Goal: Task Accomplishment & Management: Manage account settings

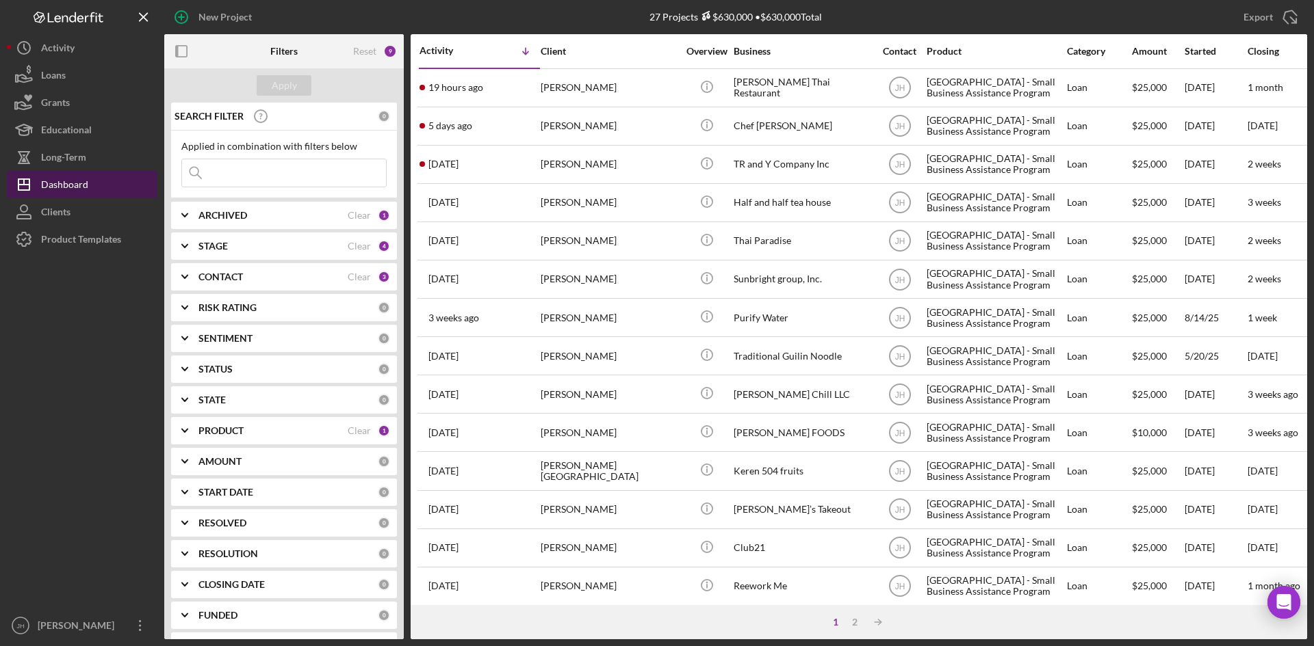
click at [109, 177] on button "Icon/Dashboard Dashboard" at bounding box center [82, 184] width 151 height 27
click at [256, 432] on div "PRODUCT" at bounding box center [272, 431] width 149 height 11
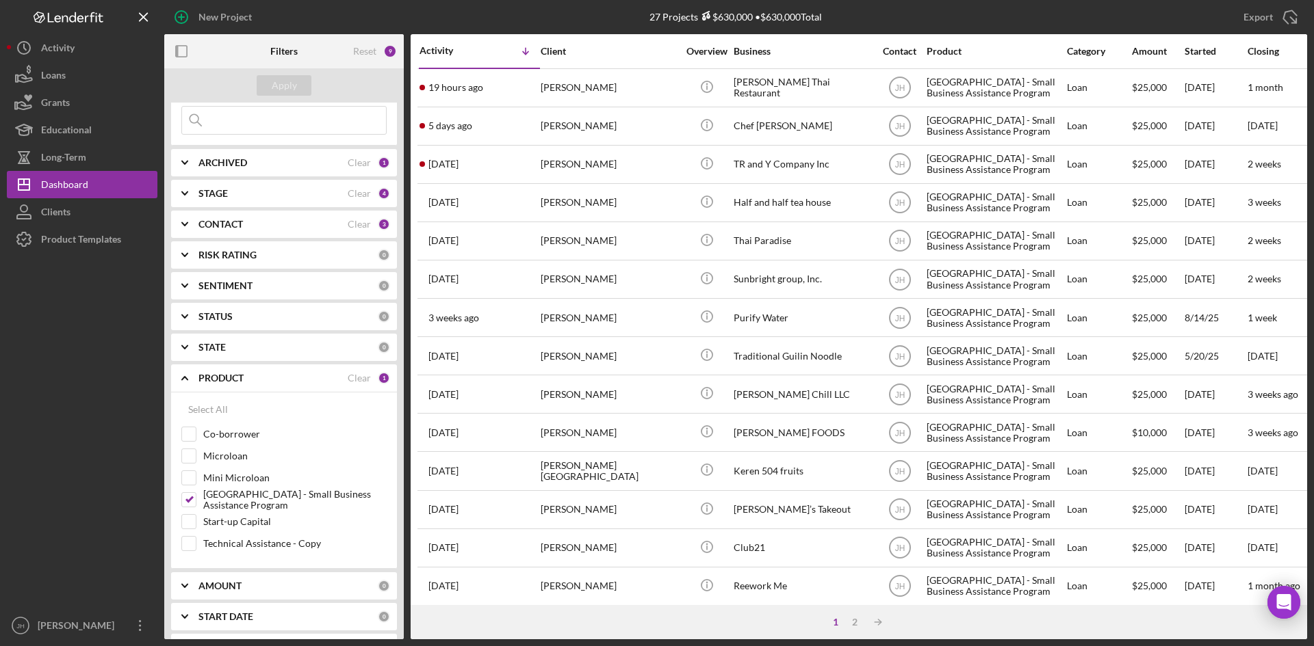
scroll to position [137, 0]
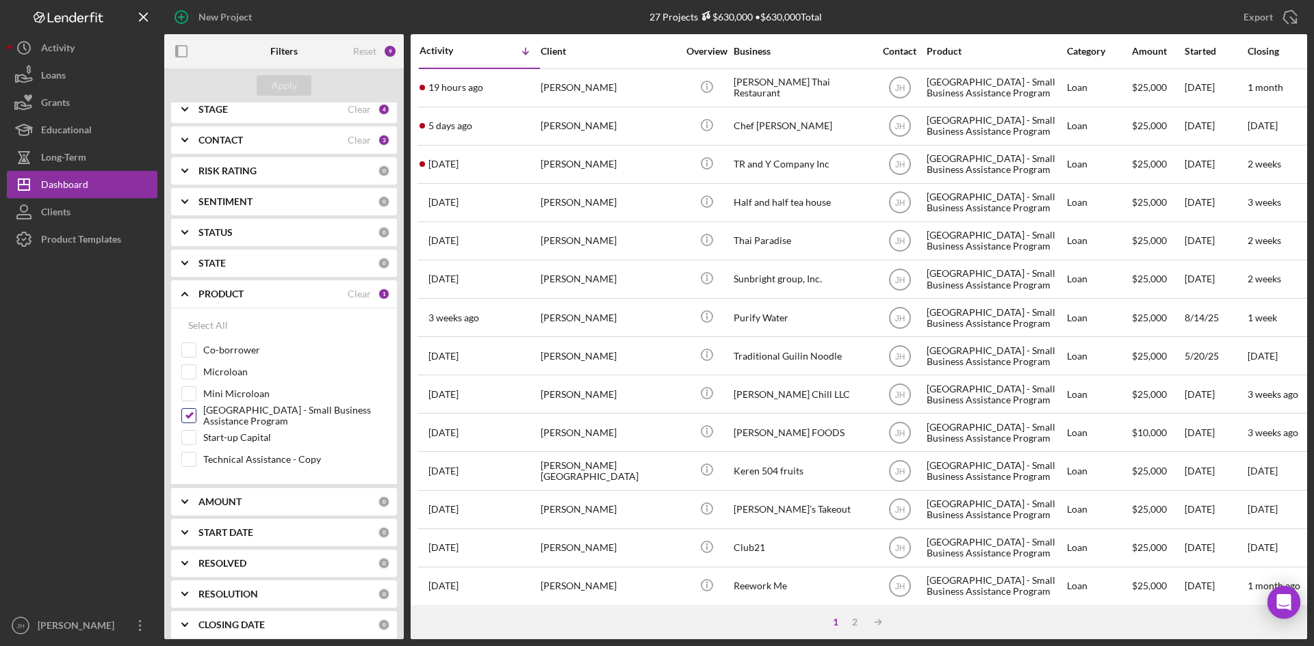
click at [246, 419] on label "[GEOGRAPHIC_DATA] - Small Business Assistance Program" at bounding box center [294, 416] width 183 height 14
click at [196, 419] on input "[GEOGRAPHIC_DATA] - Small Business Assistance Program" at bounding box center [189, 416] width 14 height 14
checkbox input "false"
click at [234, 369] on label "Microloan" at bounding box center [294, 372] width 183 height 14
click at [196, 369] on input "Microloan" at bounding box center [189, 372] width 14 height 14
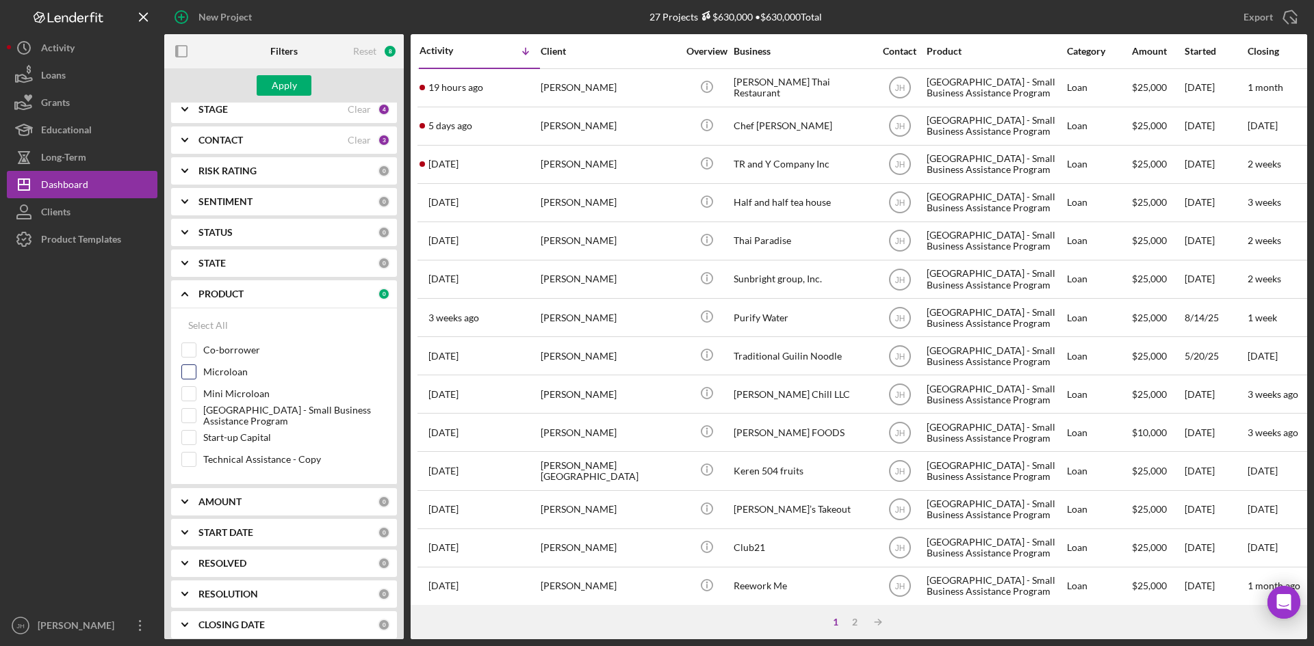
checkbox input "true"
click at [294, 84] on div "Apply" at bounding box center [284, 85] width 25 height 21
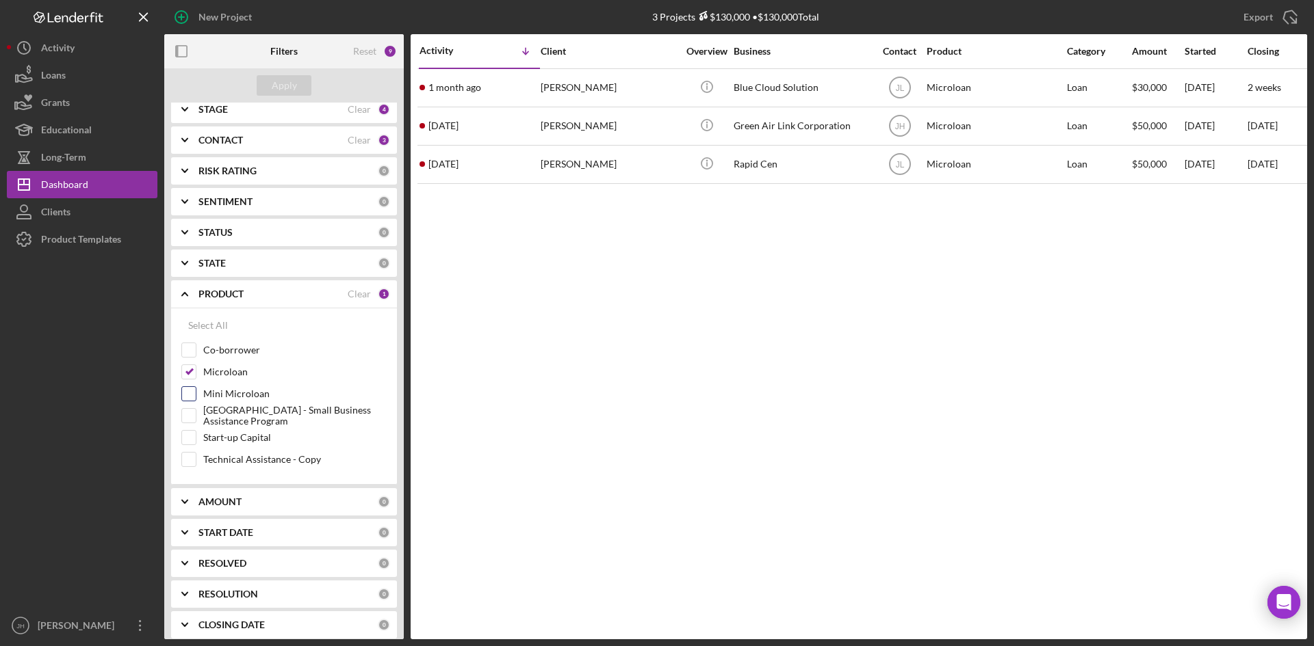
click at [242, 397] on label "Mini Microloan" at bounding box center [294, 394] width 183 height 14
click at [196, 397] on input "Mini Microloan" at bounding box center [189, 394] width 14 height 14
checkbox input "true"
click at [267, 81] on button "Apply" at bounding box center [284, 85] width 55 height 21
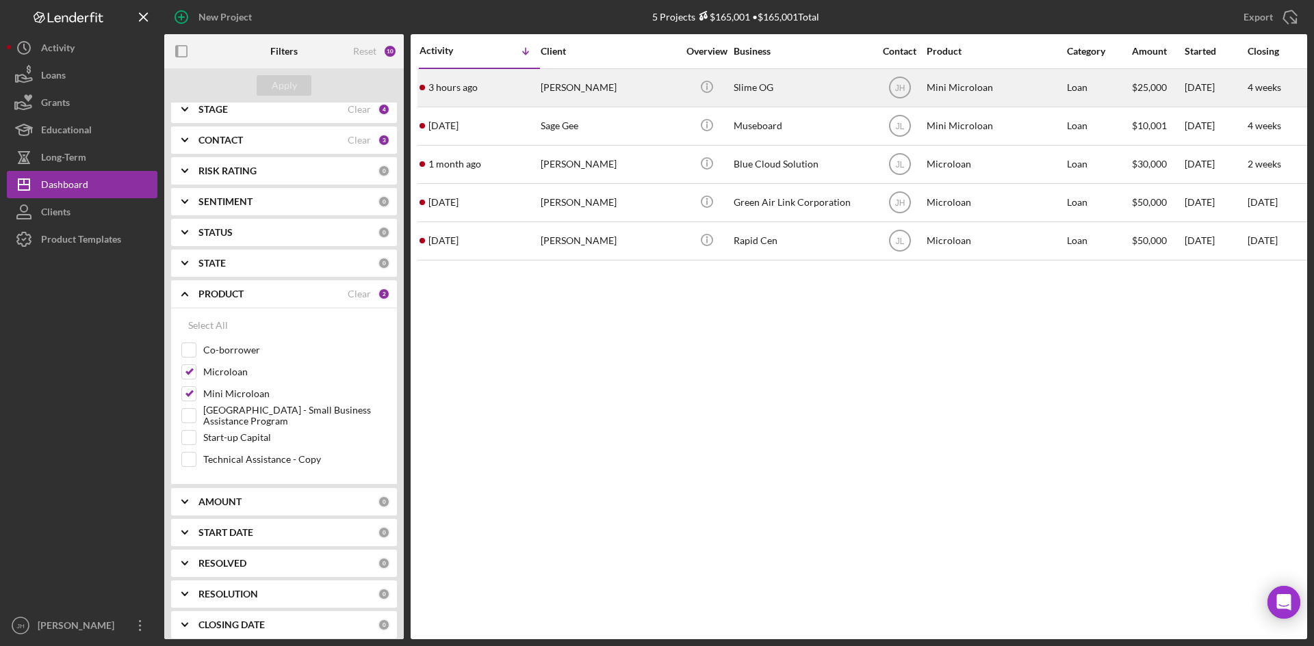
click at [653, 91] on div "Olivya Soth" at bounding box center [608, 88] width 137 height 36
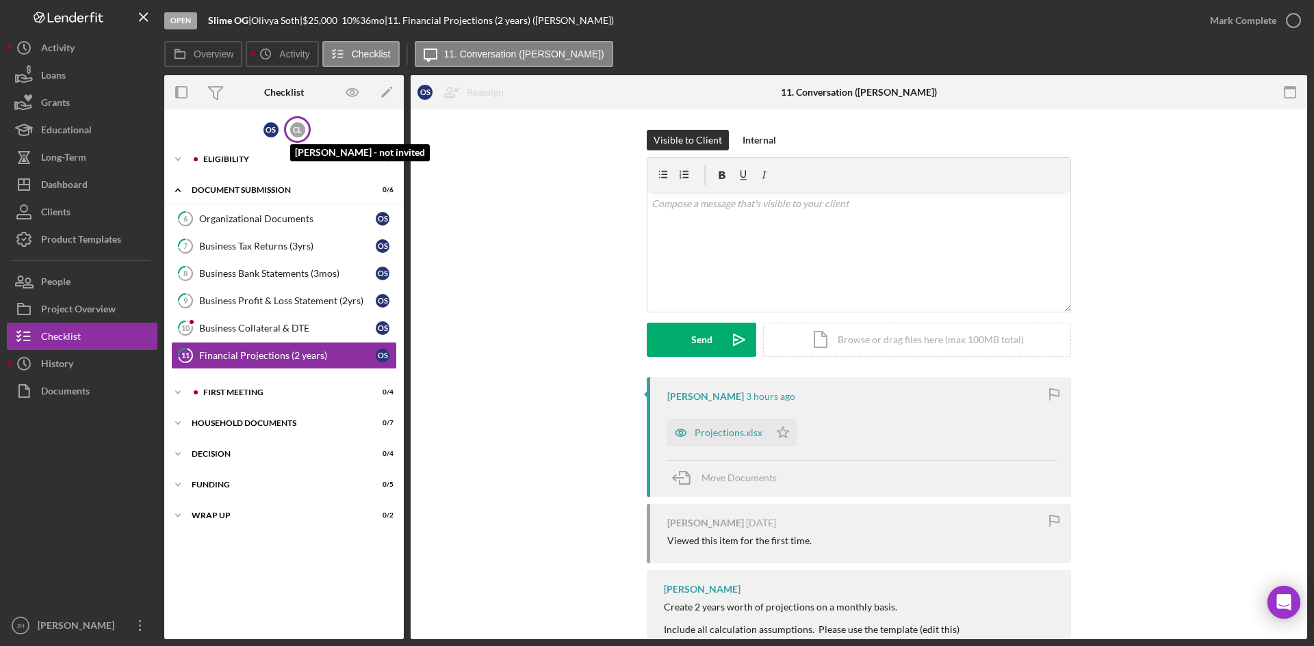
click at [294, 127] on div "C L" at bounding box center [297, 129] width 15 height 15
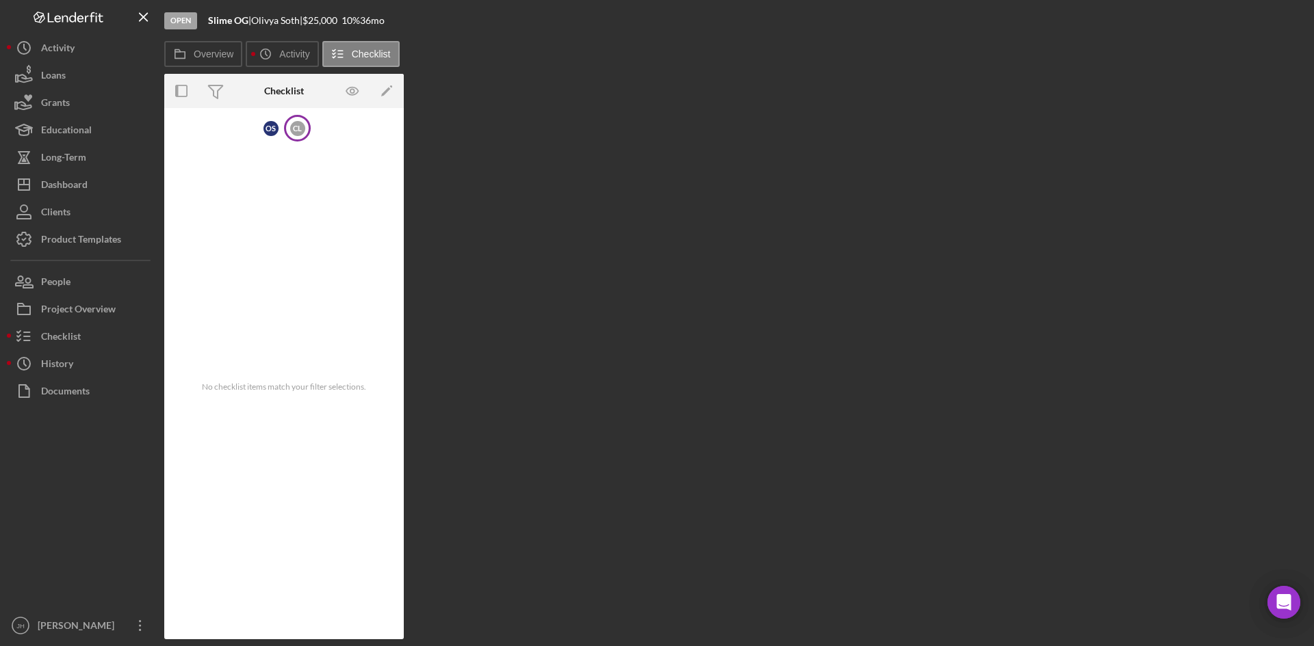
click at [306, 120] on div "C L" at bounding box center [297, 128] width 27 height 27
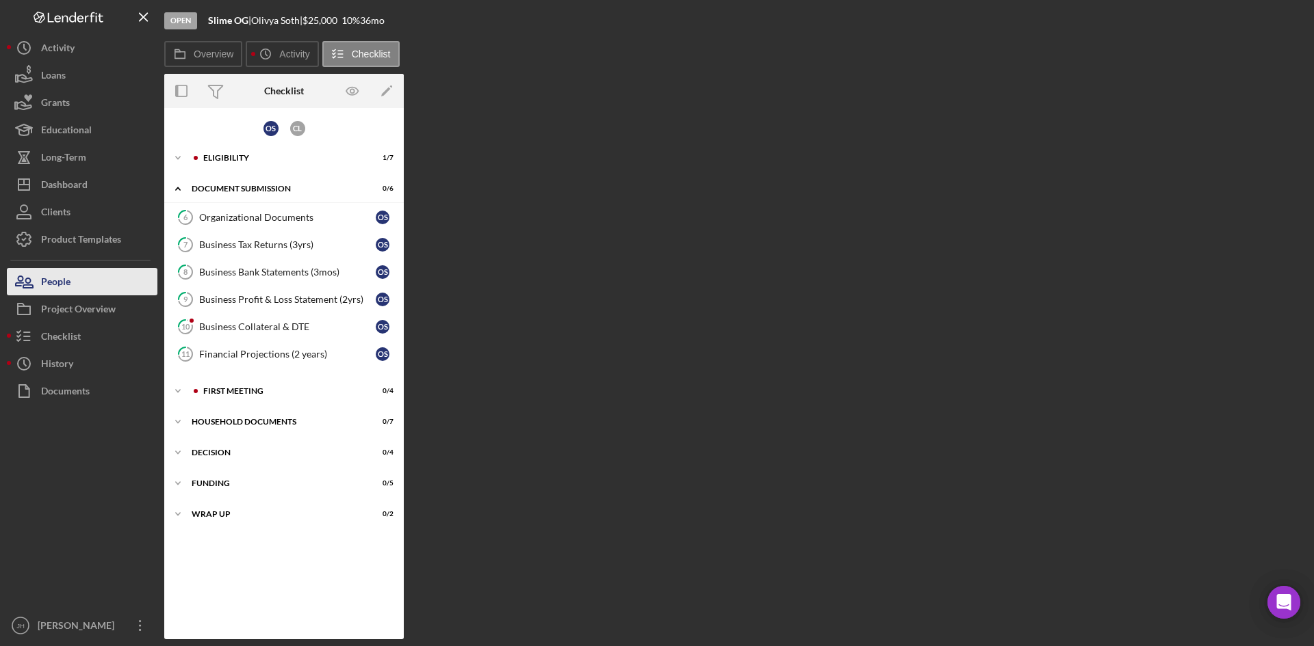
click at [65, 284] on div "People" at bounding box center [55, 283] width 29 height 31
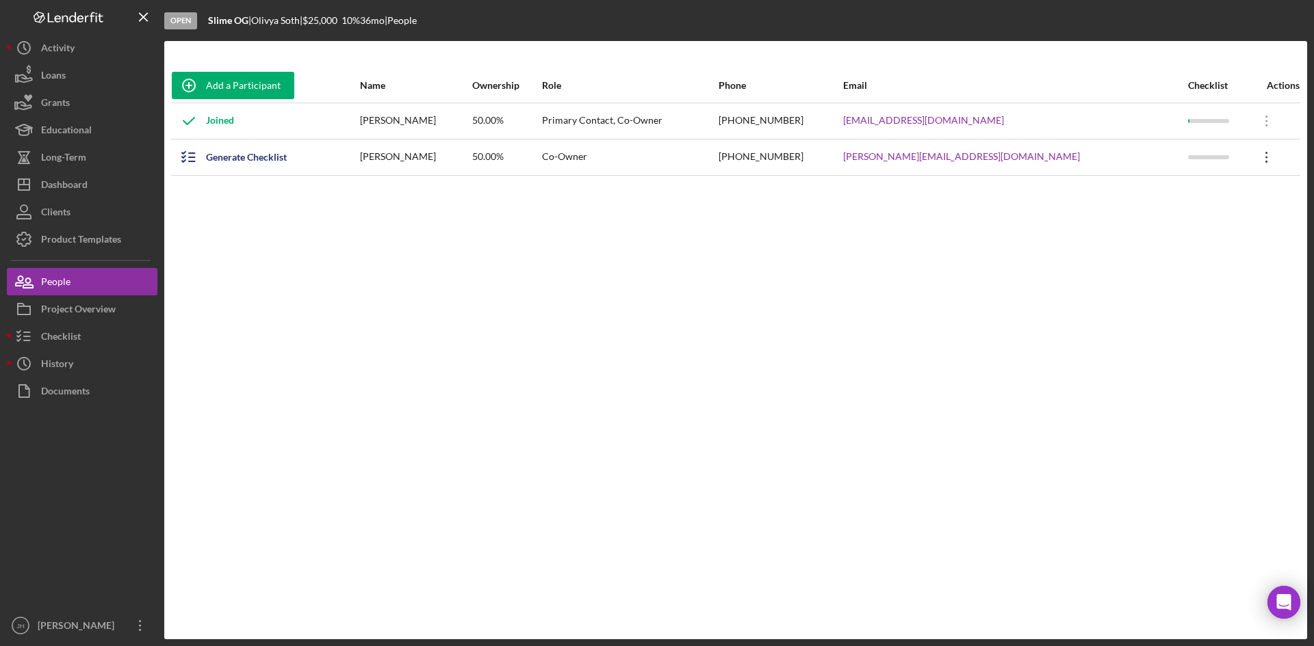
click at [1257, 161] on icon "Icon/Overflow" at bounding box center [1266, 157] width 34 height 34
drag, startPoint x: 857, startPoint y: 268, endPoint x: 850, endPoint y: 268, distance: 7.5
click at [857, 268] on div "Add a Participant Name Ownership Role Phone Email Checklist Actions Joined Oliv…" at bounding box center [735, 340] width 1142 height 544
click at [717, 166] on div "Co-Owner" at bounding box center [629, 157] width 175 height 34
click at [40, 311] on icon "button" at bounding box center [24, 309] width 34 height 34
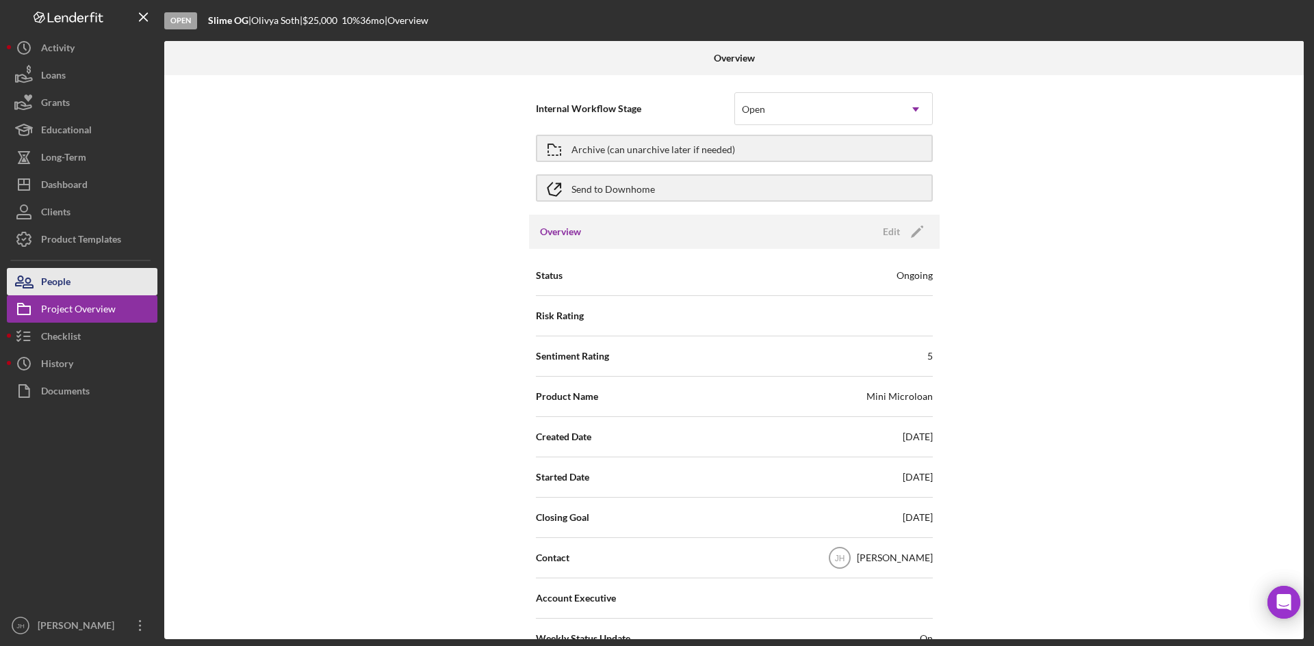
click at [80, 281] on button "People" at bounding box center [82, 281] width 151 height 27
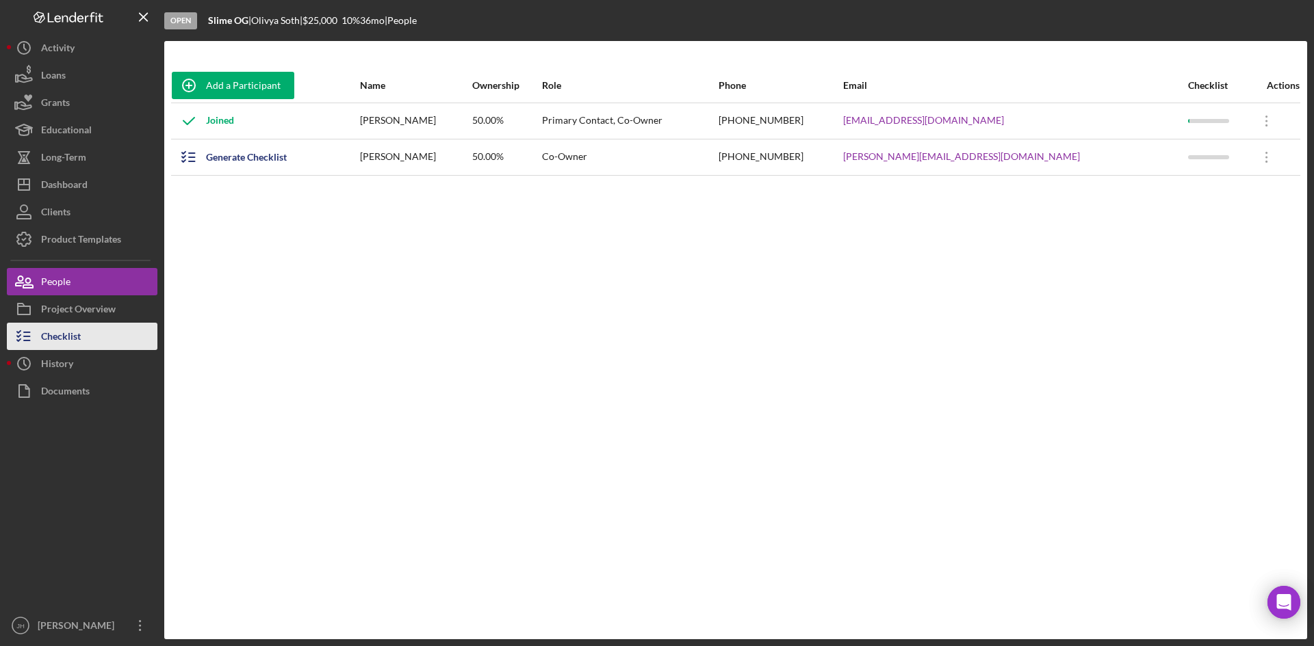
click at [83, 330] on button "Checklist" at bounding box center [82, 336] width 151 height 27
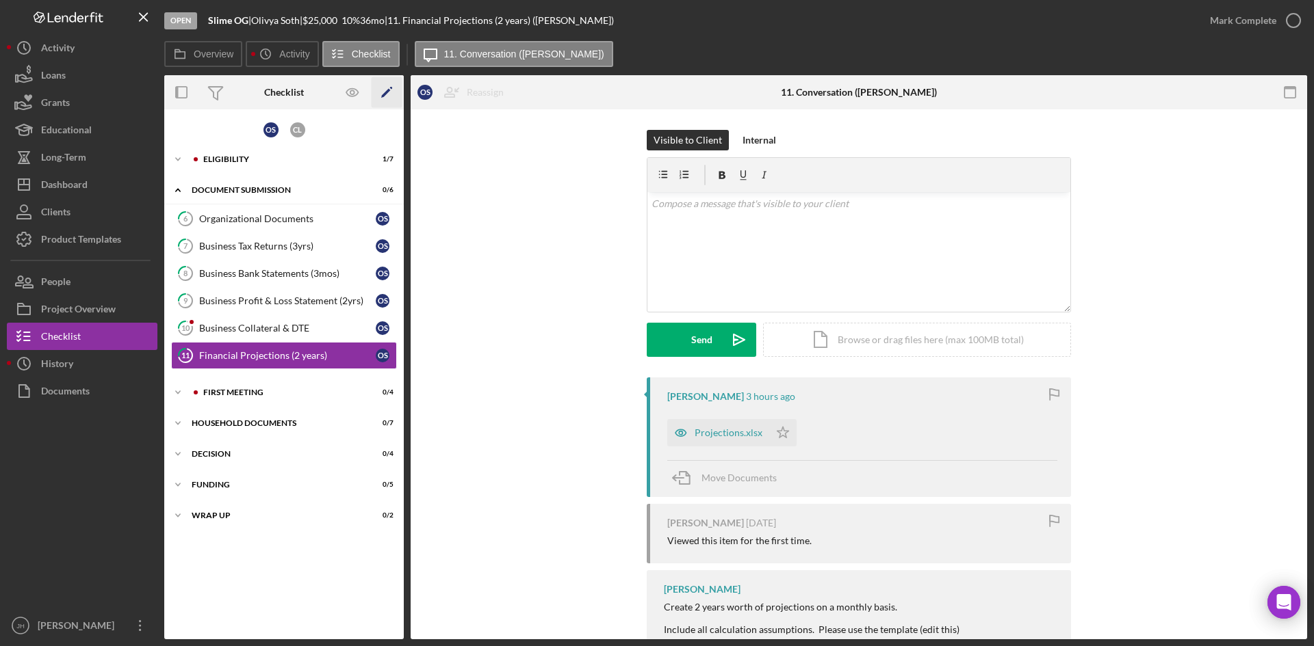
click at [389, 90] on polygon "button" at bounding box center [386, 94] width 10 height 10
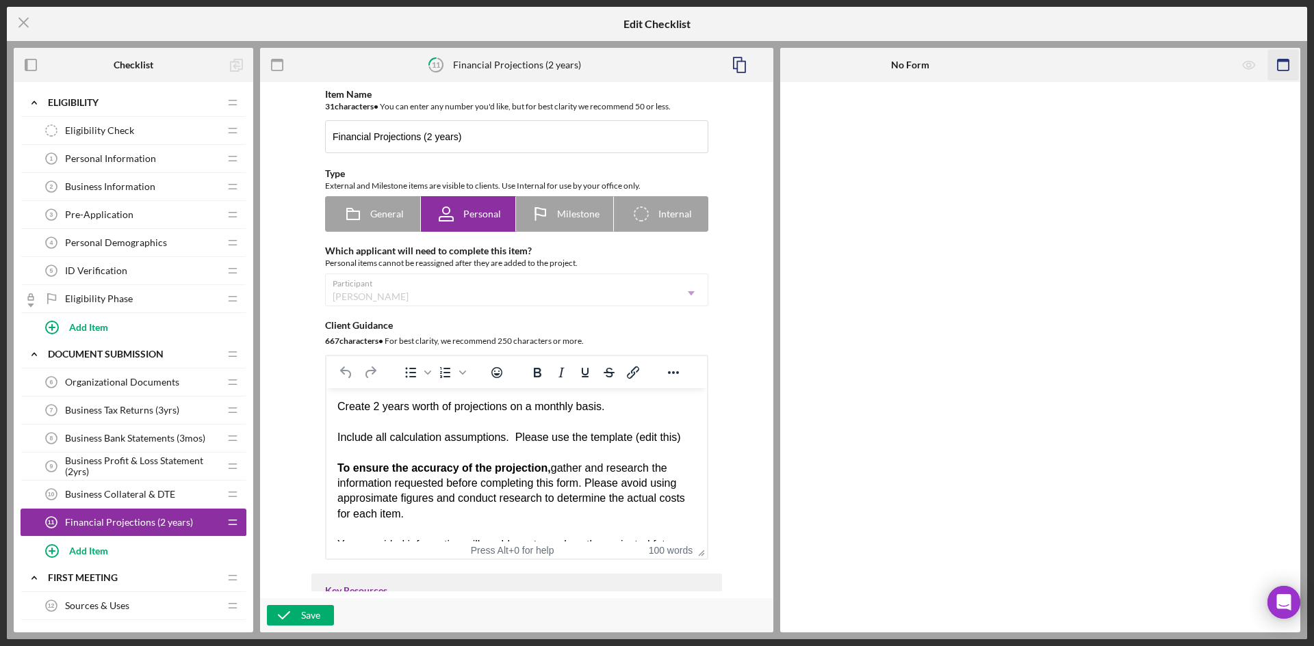
click at [1283, 70] on icon "button" at bounding box center [1283, 65] width 31 height 31
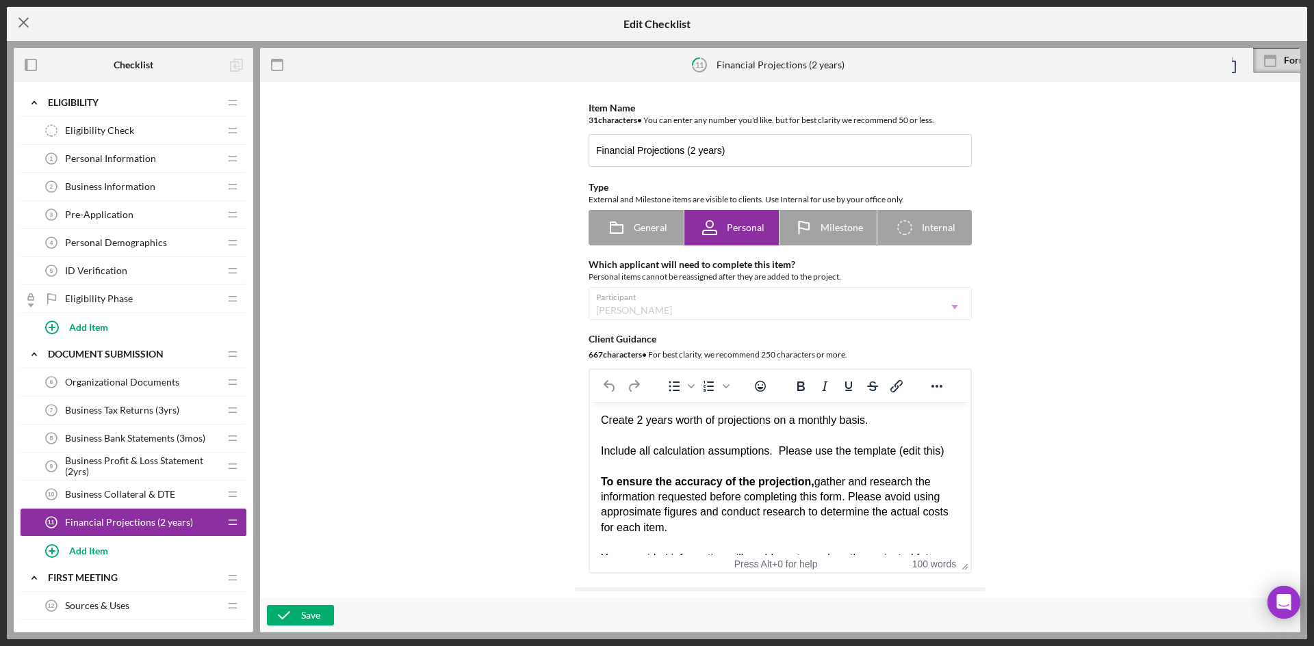
click at [25, 24] on line at bounding box center [23, 22] width 9 height 9
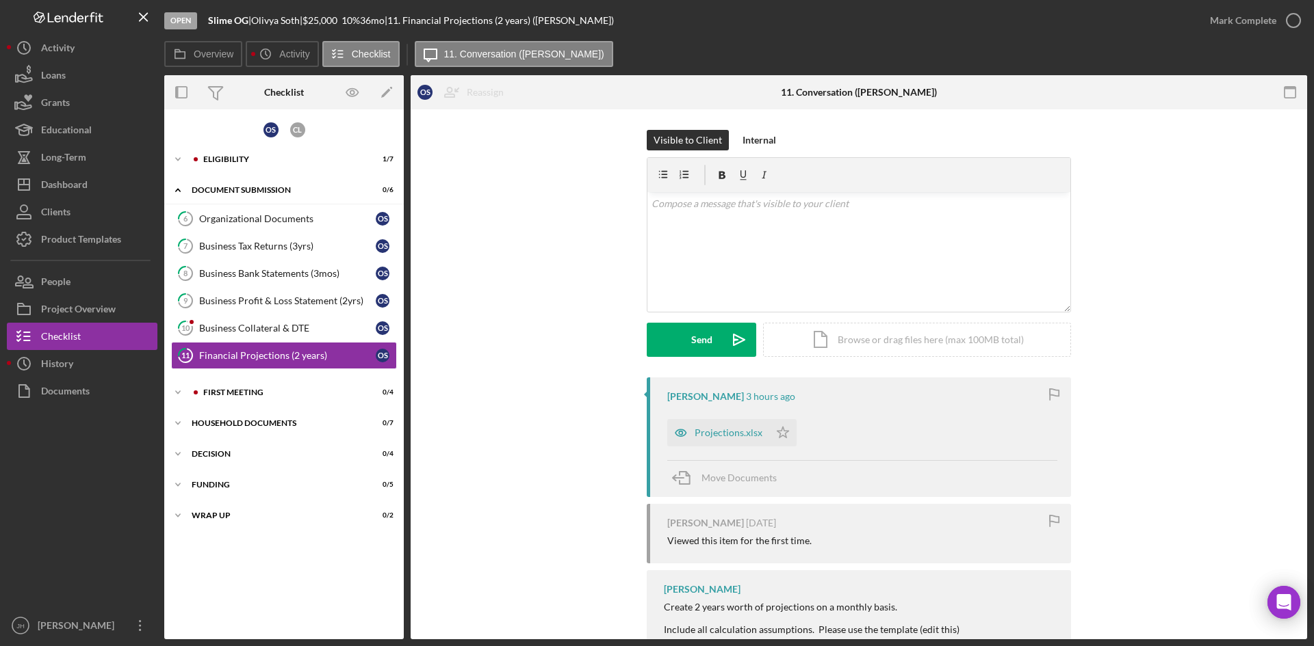
click at [1187, 304] on div "Visible to Client Internal v Color teal Color pink Remove color Add row above A…" at bounding box center [858, 254] width 855 height 248
click at [256, 426] on div "Household Documents" at bounding box center [289, 423] width 195 height 8
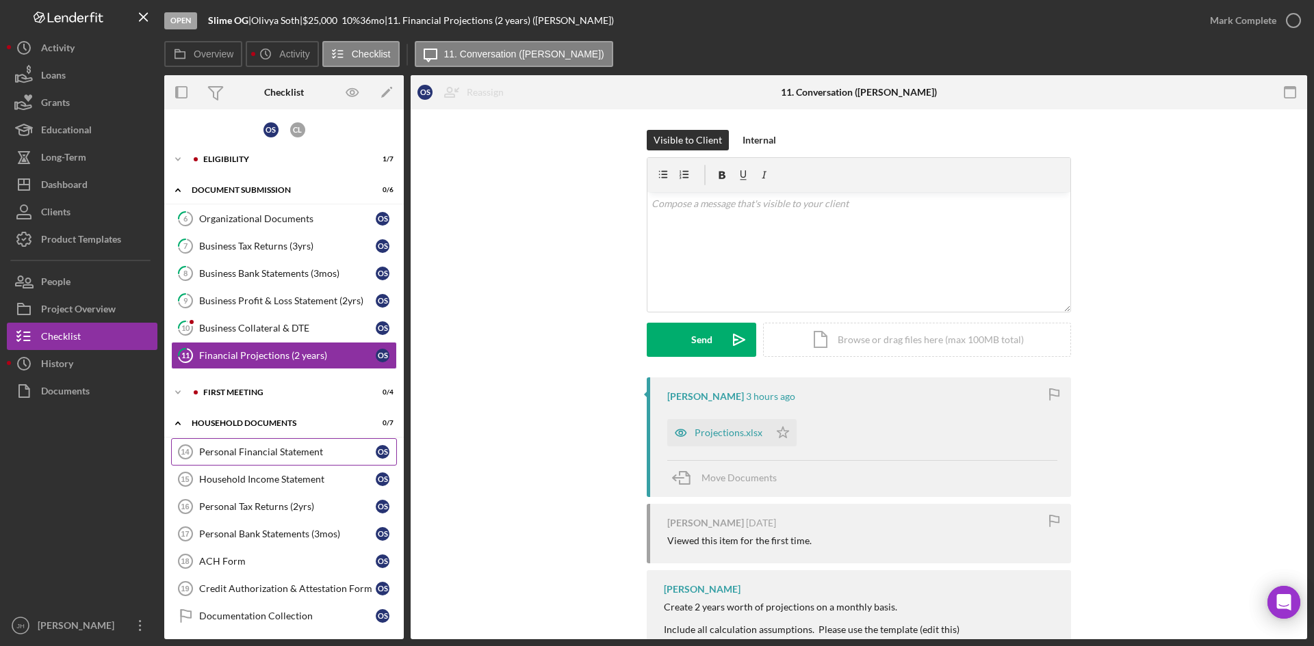
click at [278, 449] on div "Personal Financial Statement" at bounding box center [287, 452] width 177 height 11
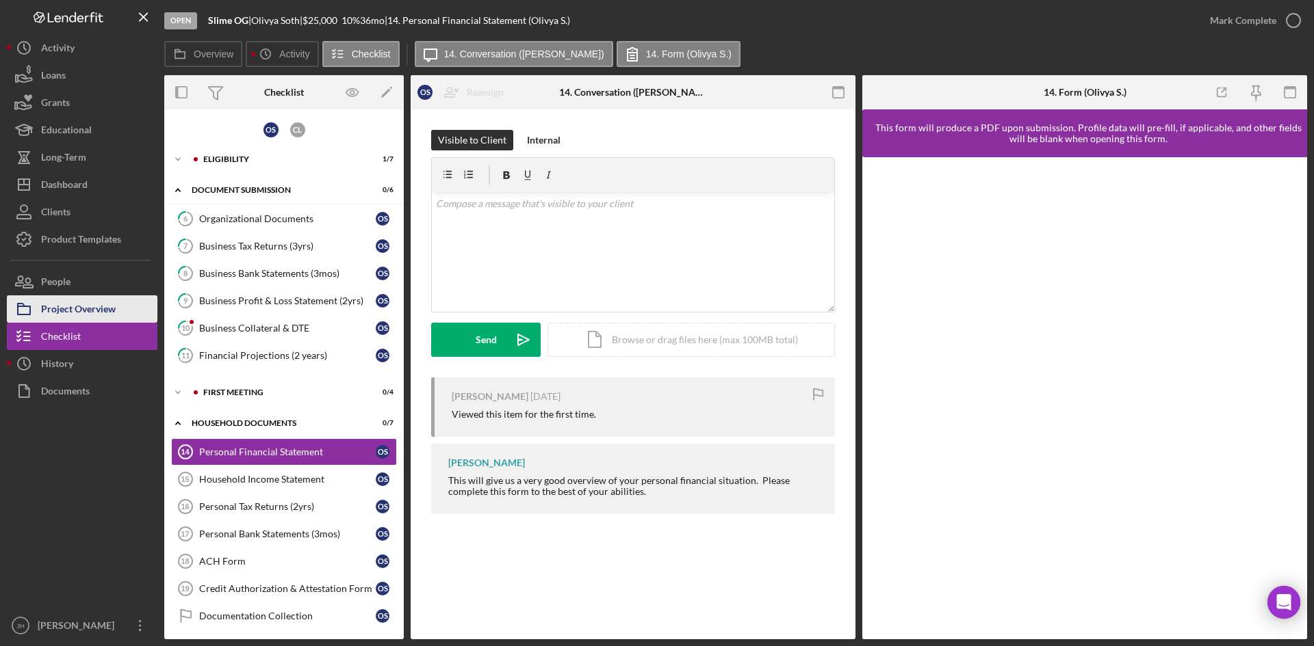
click at [93, 316] on div "Project Overview" at bounding box center [78, 311] width 75 height 31
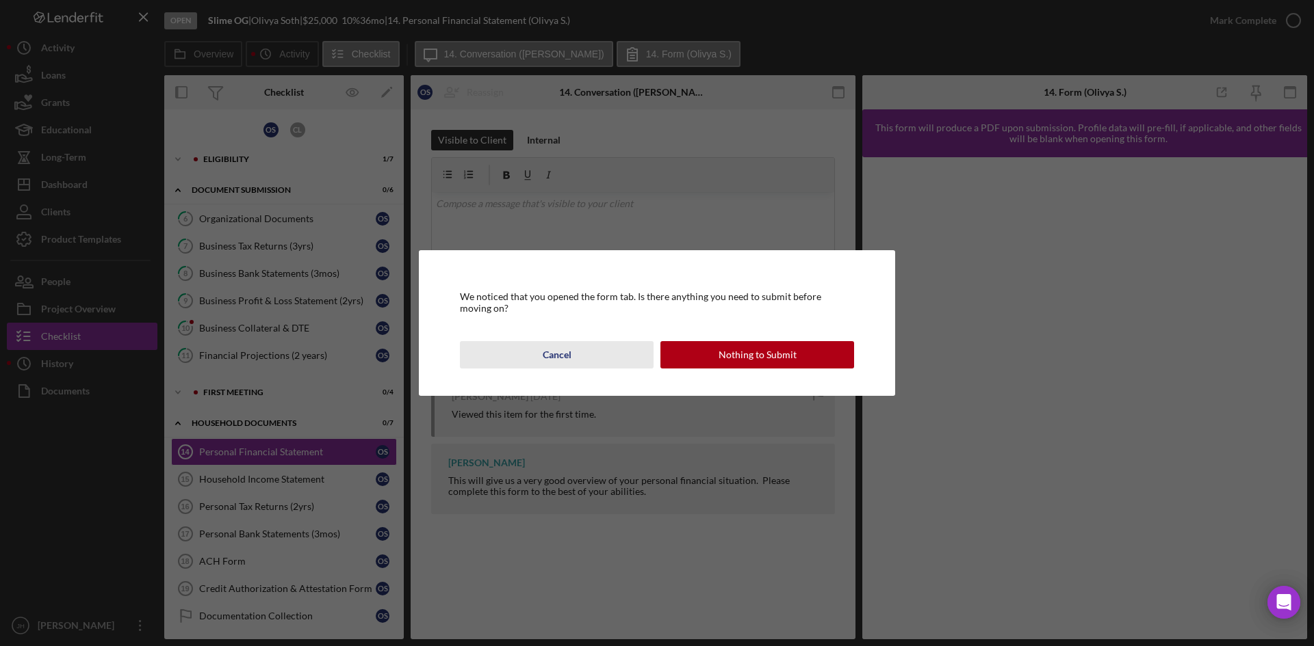
click at [594, 353] on button "Cancel" at bounding box center [557, 354] width 194 height 27
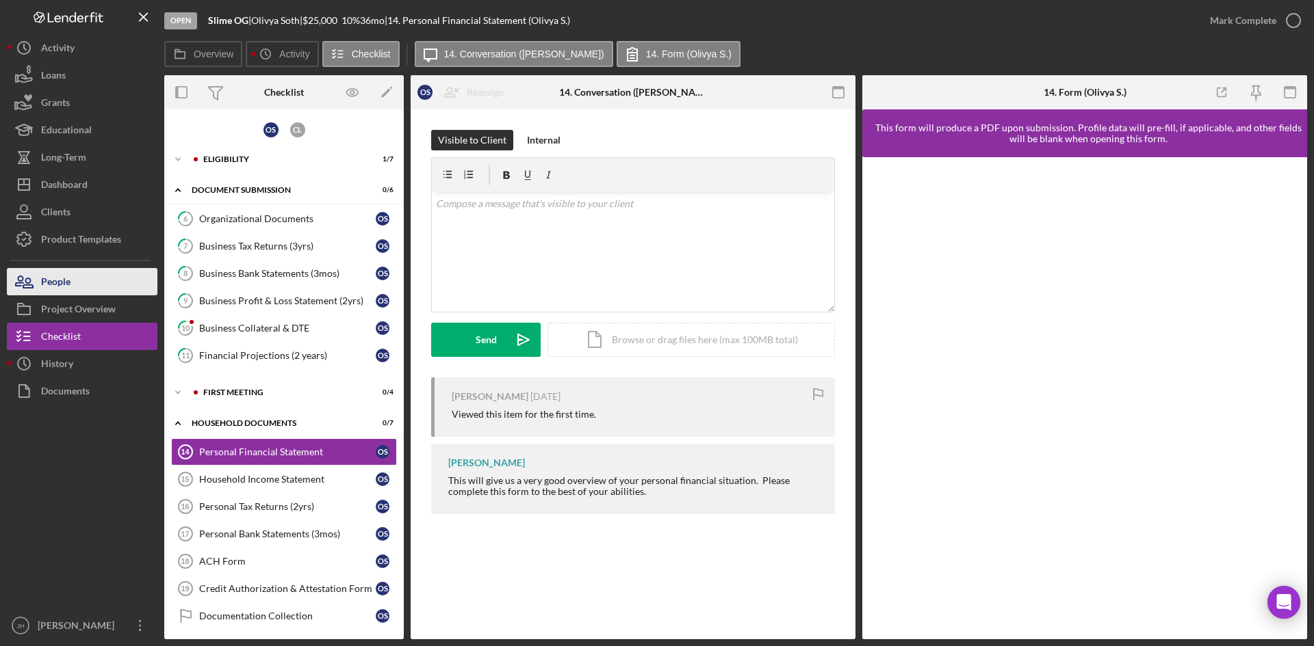
click at [92, 283] on button "People" at bounding box center [82, 281] width 151 height 27
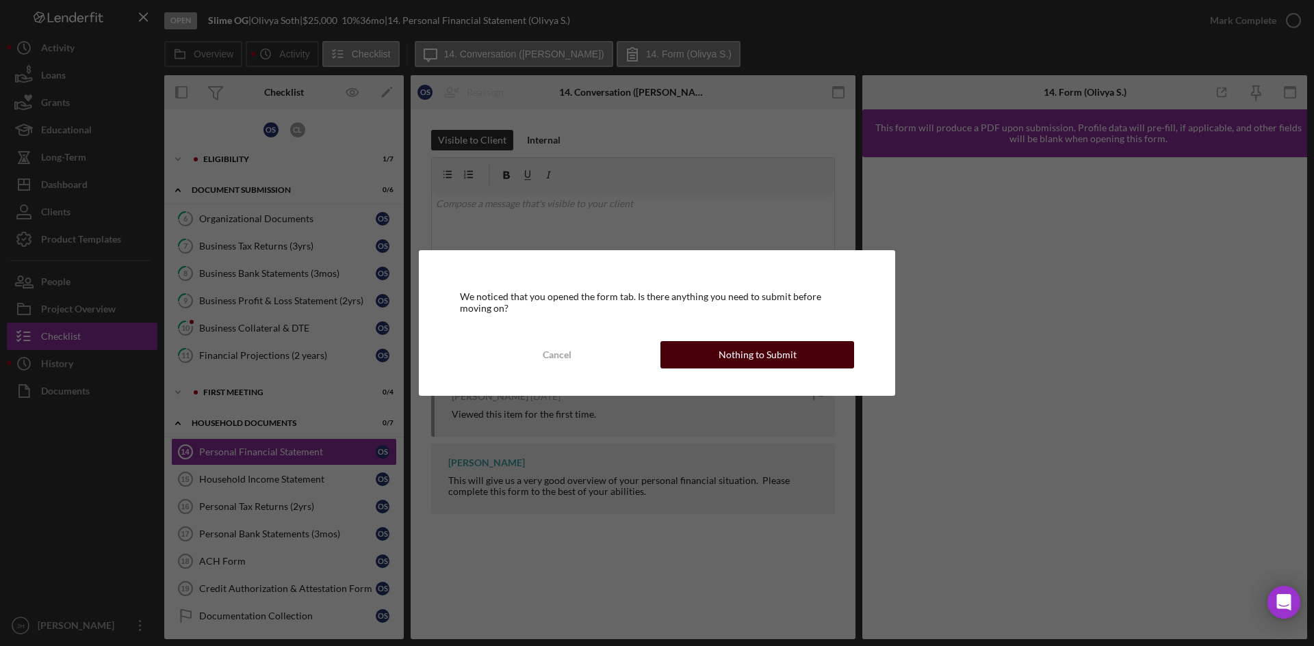
click at [718, 354] on button "Nothing to Submit" at bounding box center [757, 354] width 194 height 27
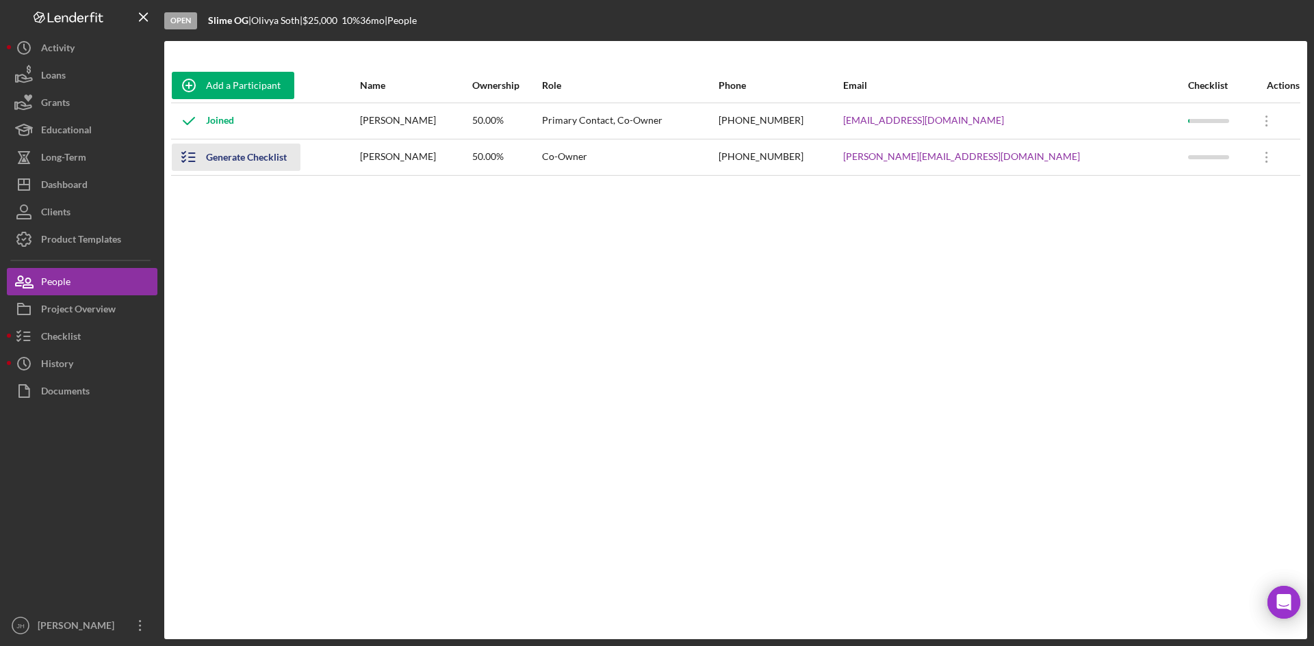
click at [226, 161] on div "Generate Checklist" at bounding box center [246, 157] width 81 height 27
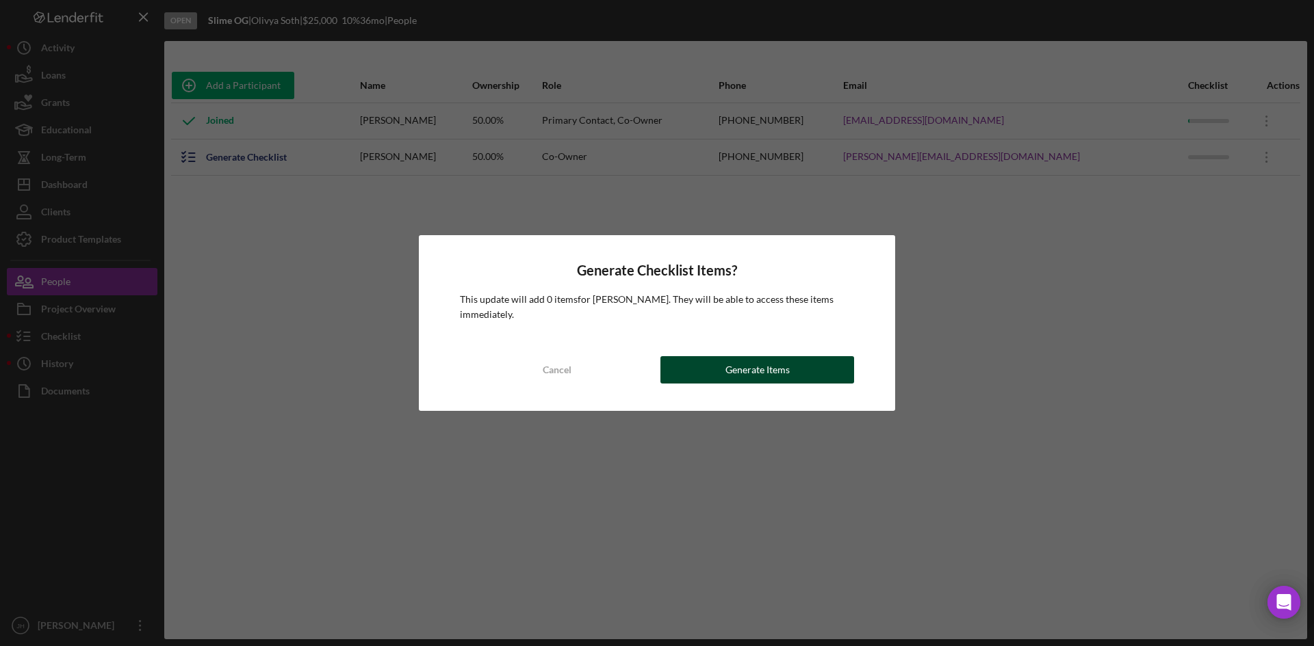
click at [705, 371] on button "Generate Items" at bounding box center [757, 369] width 194 height 27
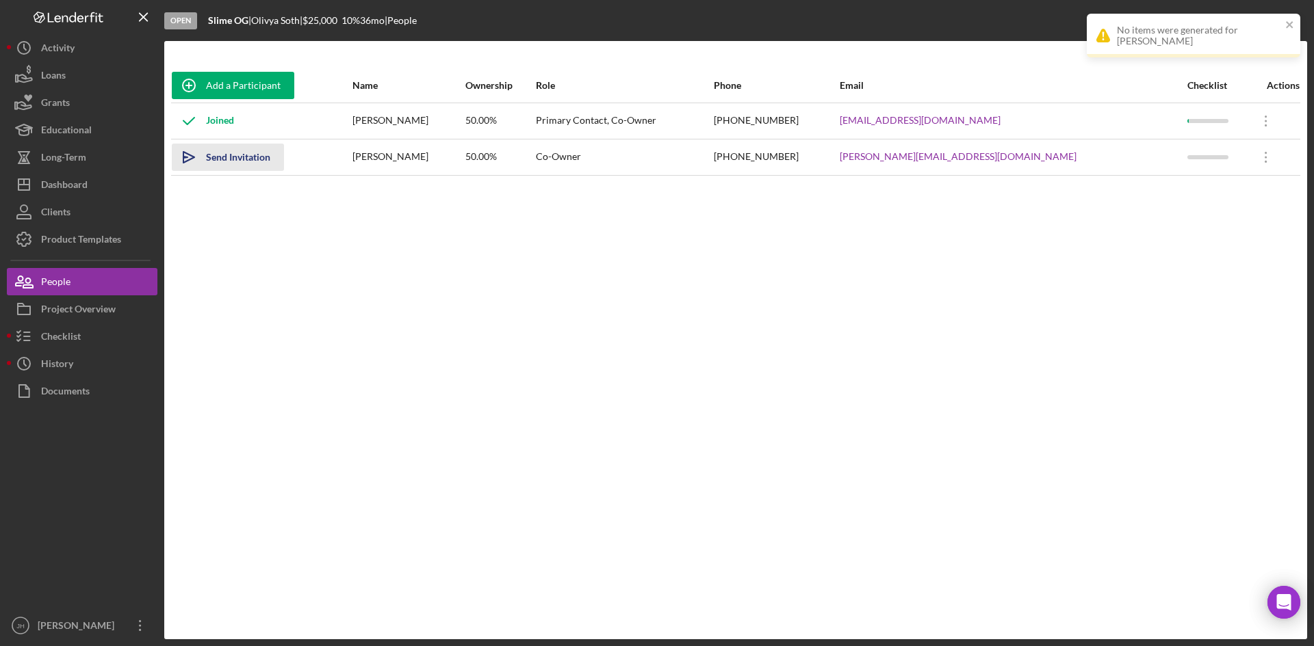
click at [244, 159] on div "Send Invitation" at bounding box center [238, 157] width 64 height 27
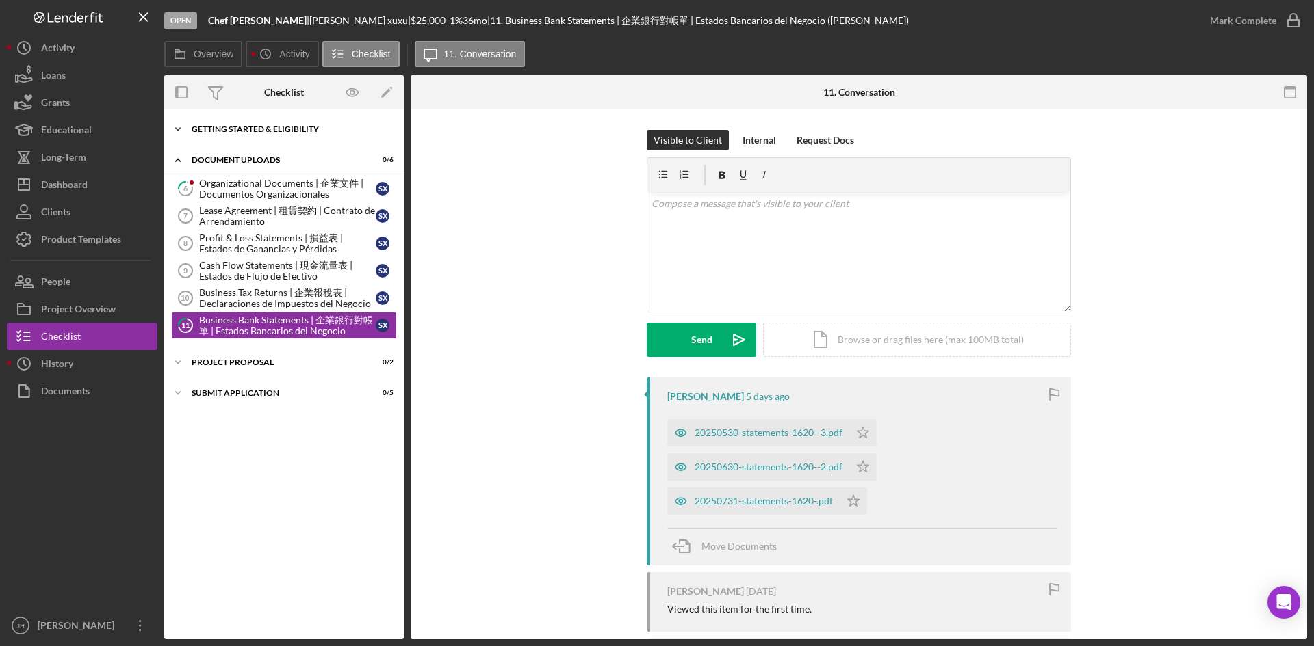
click at [273, 119] on div "Icon/Expander Getting Started & Eligibility 5 / 5" at bounding box center [283, 129] width 239 height 27
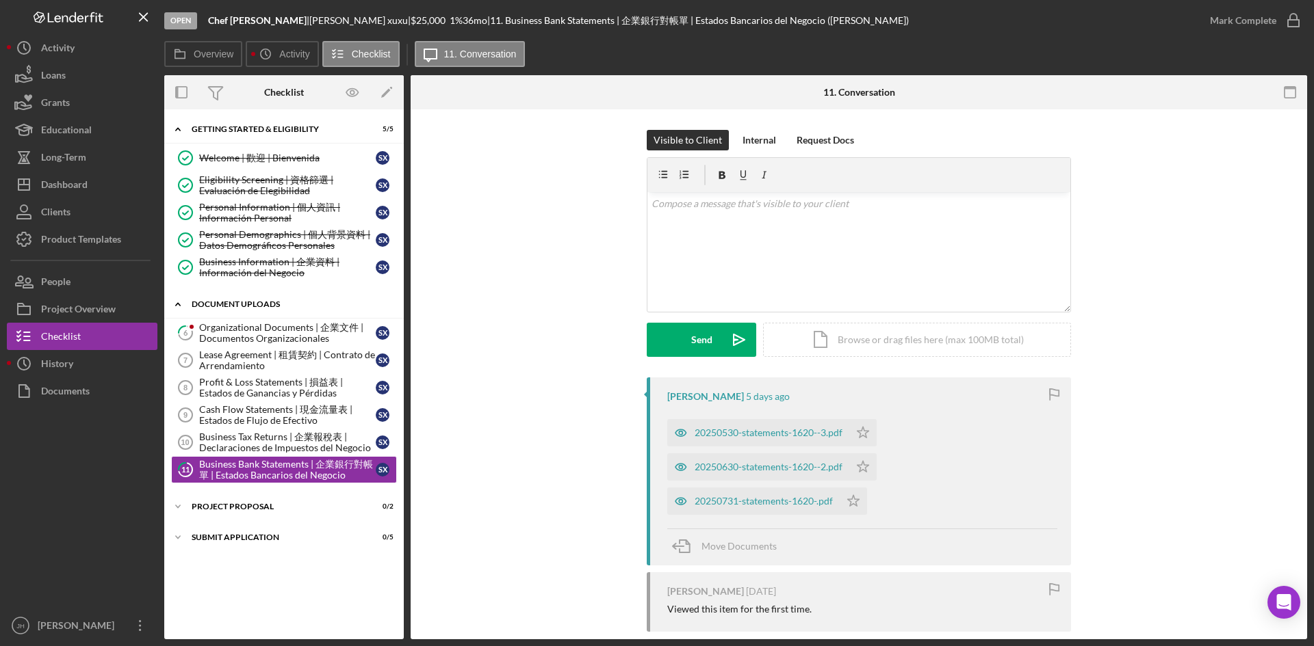
click at [263, 311] on div "Icon/Expander Document Uploads 0 / 6" at bounding box center [283, 305] width 239 height 28
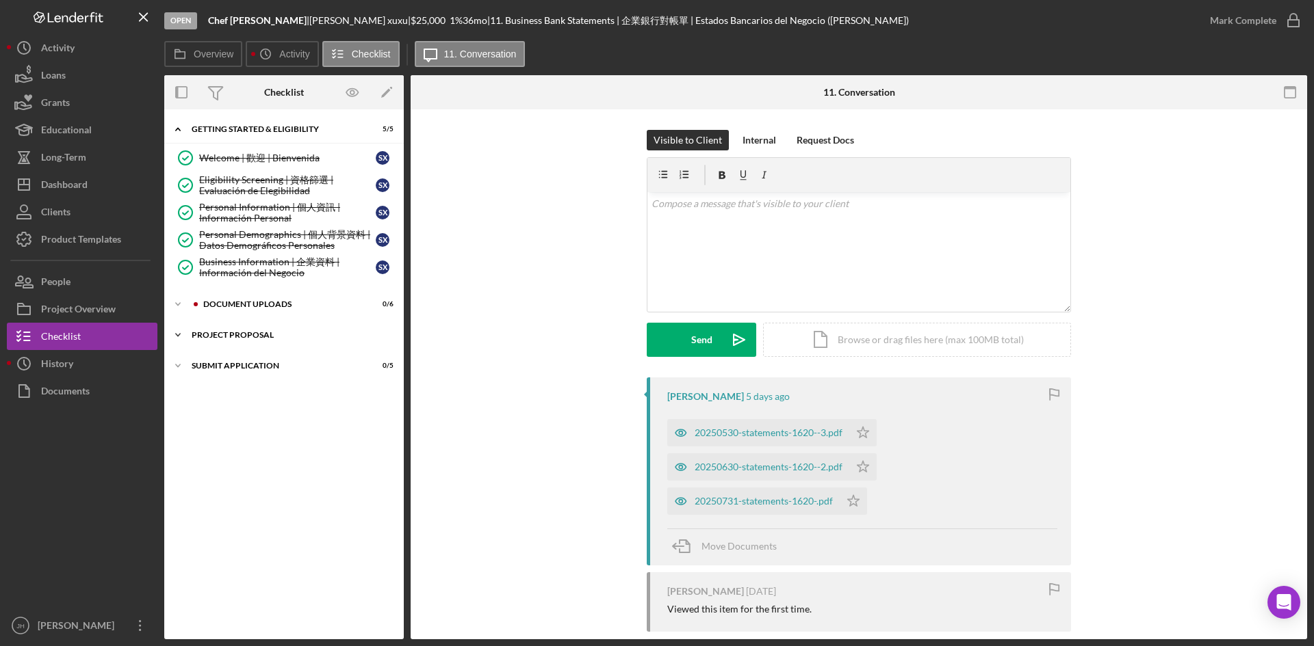
click at [267, 341] on div "Icon/Expander Project Proposal 0 / 2" at bounding box center [283, 335] width 239 height 27
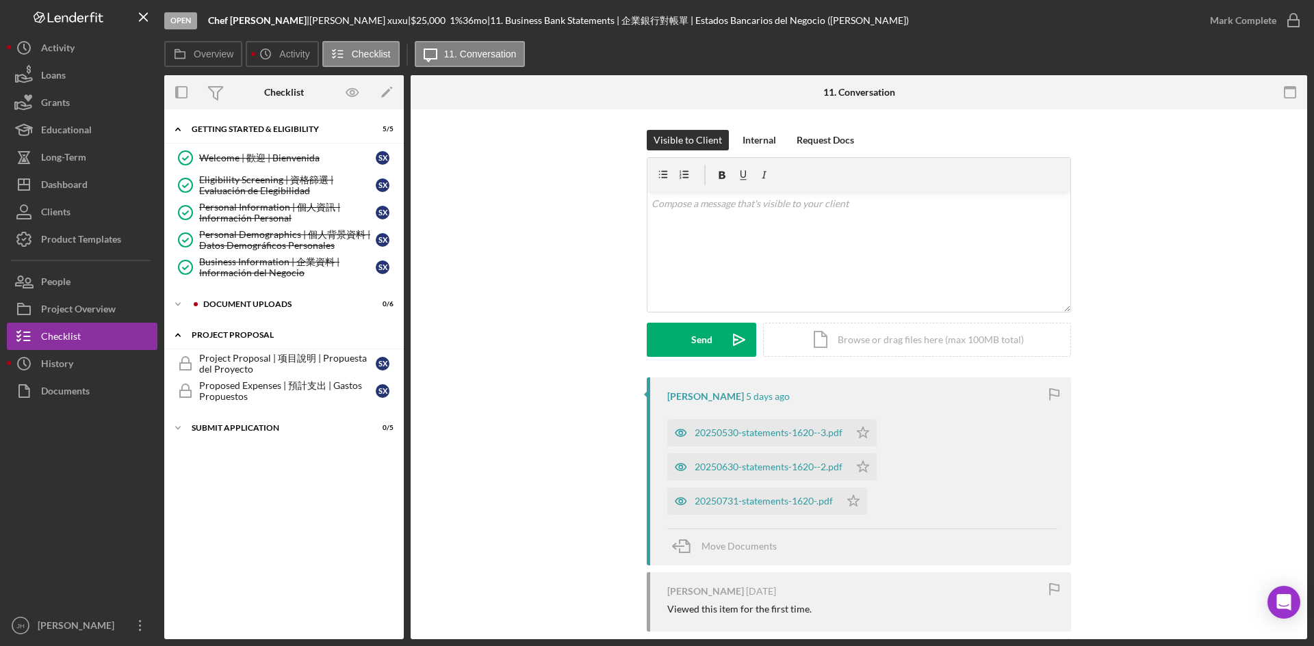
click at [267, 341] on div "Icon/Expander Project Proposal 0 / 2" at bounding box center [283, 336] width 239 height 28
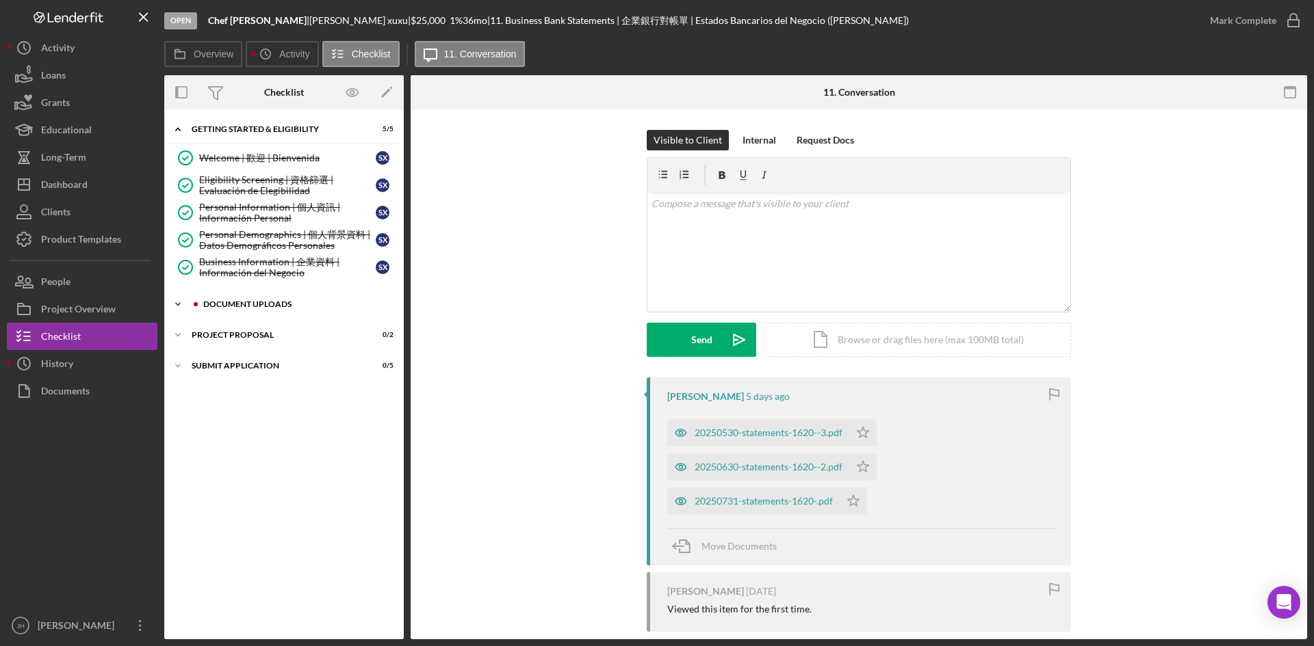
click at [271, 302] on div "Document Uploads" at bounding box center [294, 304] width 183 height 8
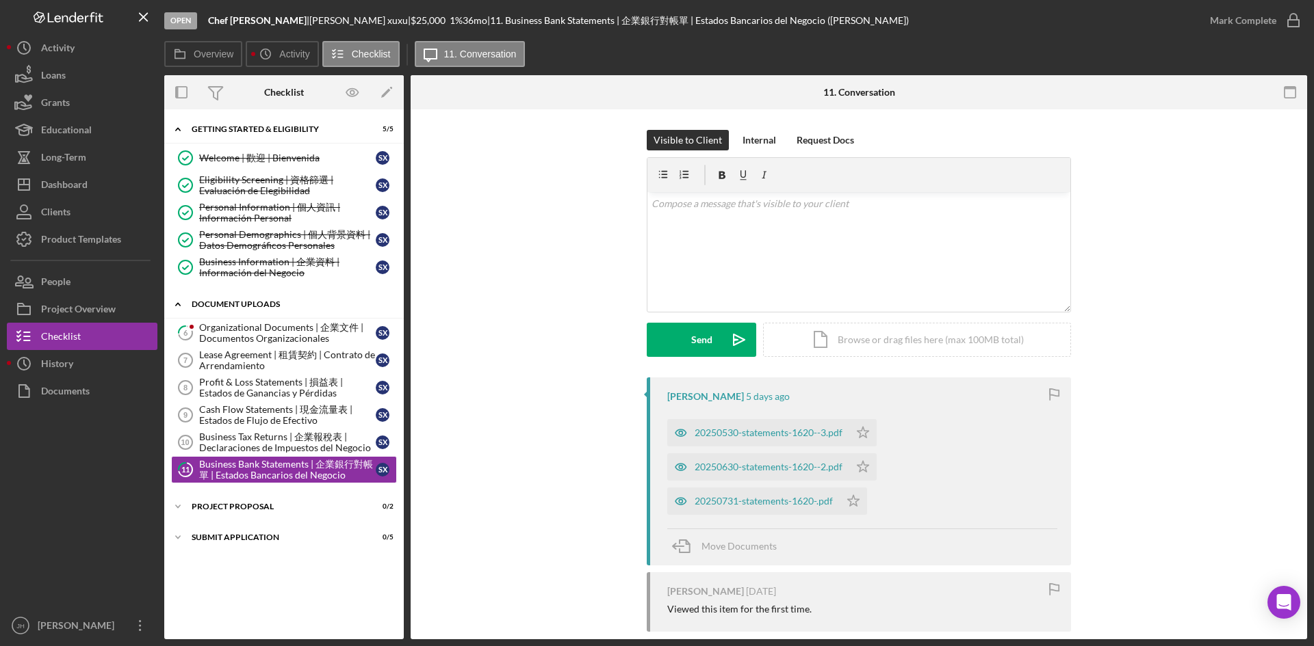
click at [271, 302] on div "Document Uploads" at bounding box center [289, 304] width 195 height 8
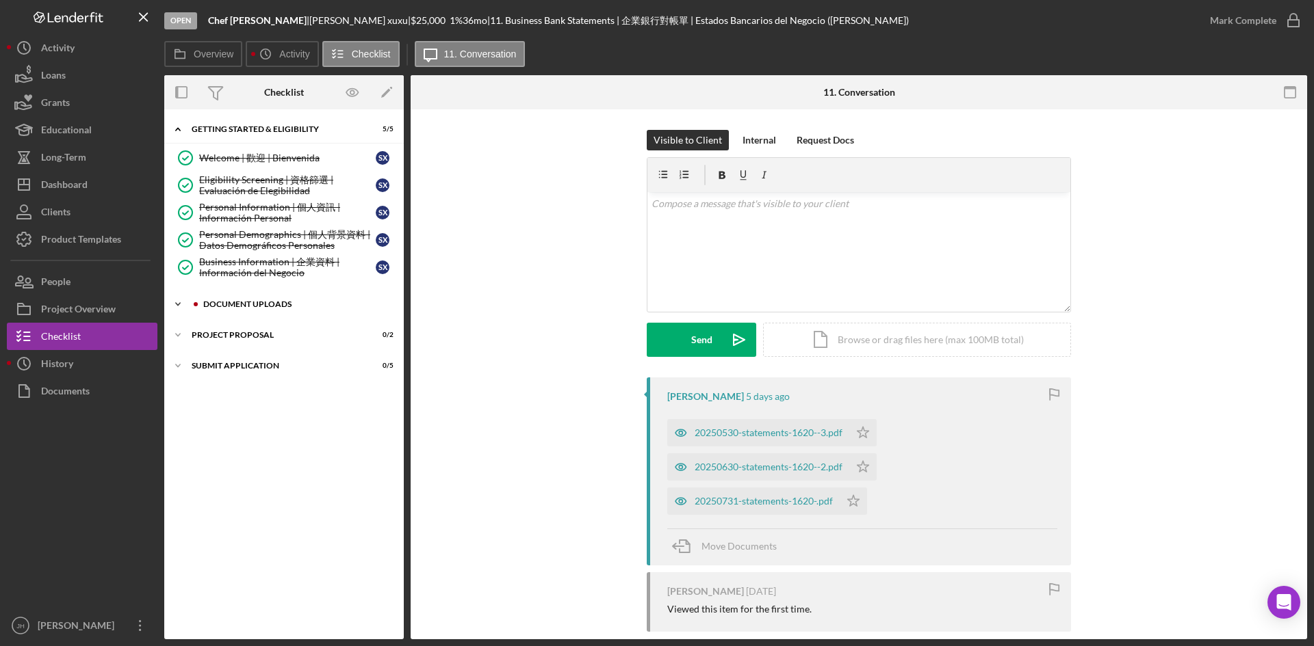
click at [261, 299] on div "Icon/Expander Document Uploads 0 / 6" at bounding box center [283, 304] width 239 height 27
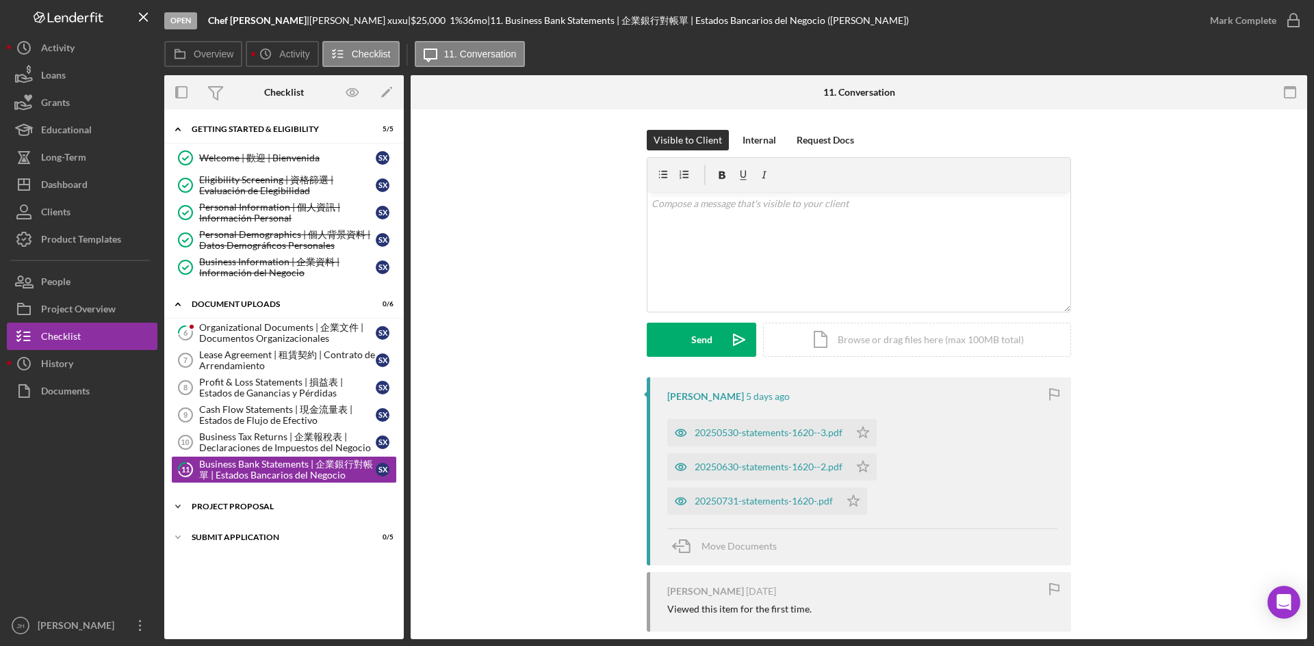
click at [279, 508] on div "Project Proposal" at bounding box center [289, 507] width 195 height 8
drag, startPoint x: 491, startPoint y: 357, endPoint x: 507, endPoint y: 346, distance: 19.7
click at [491, 357] on div "Visible to Client Internal Request Docs v Color teal Color pink Remove color Ad…" at bounding box center [858, 254] width 855 height 248
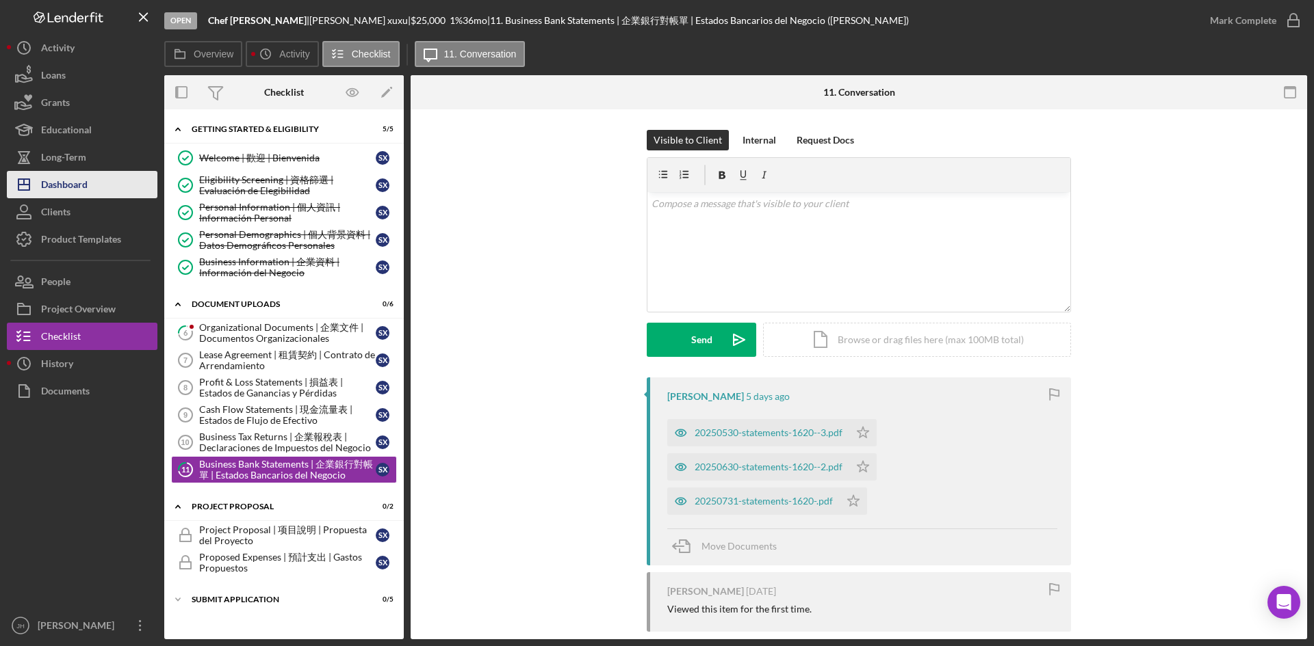
click at [86, 187] on div "Dashboard" at bounding box center [64, 186] width 47 height 31
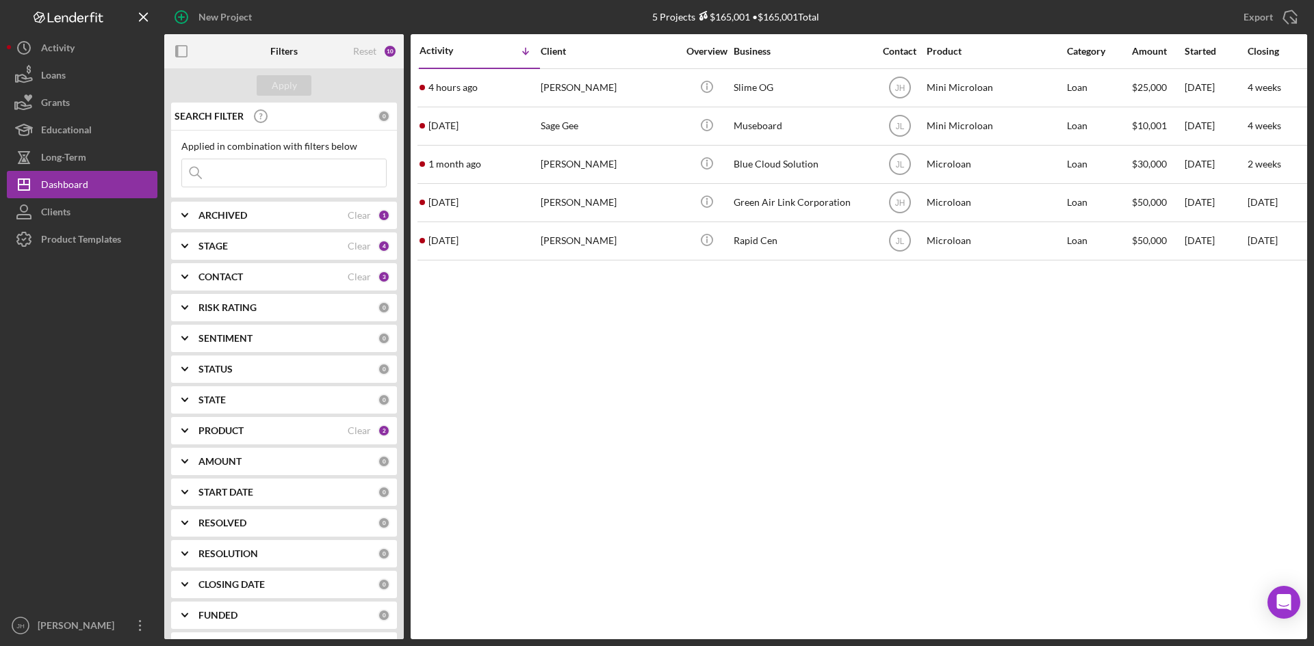
click at [266, 436] on div "PRODUCT" at bounding box center [272, 431] width 149 height 11
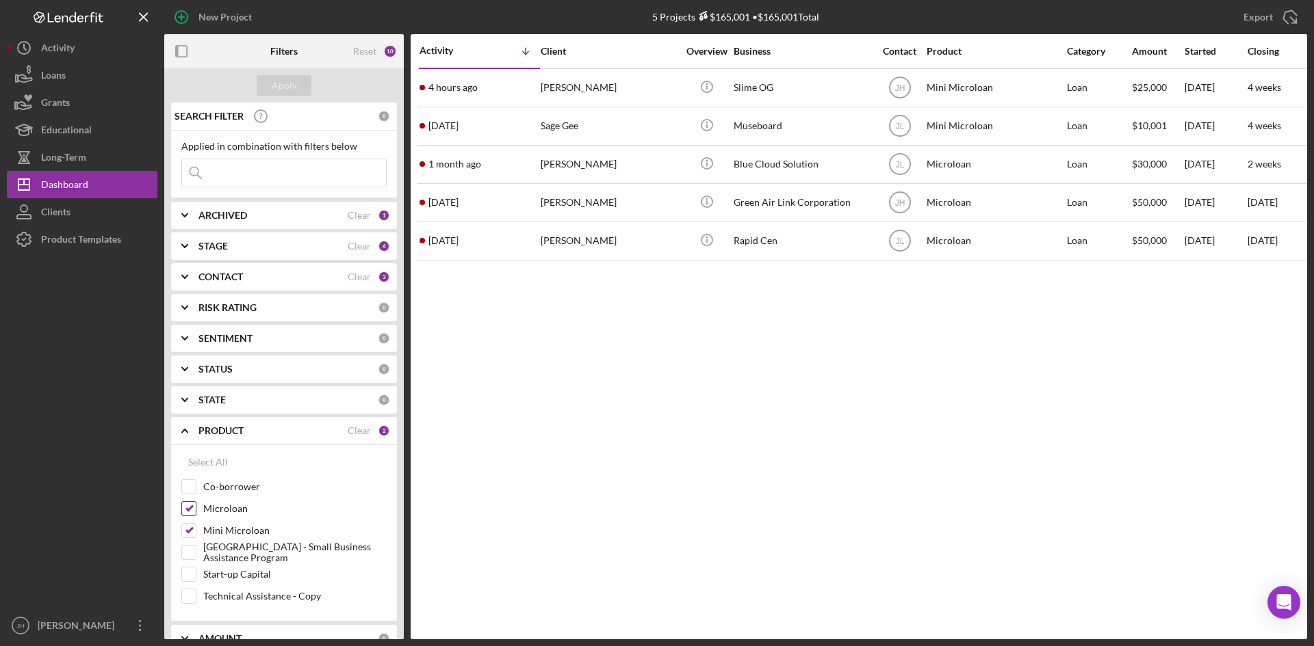
click at [225, 504] on label "Microloan" at bounding box center [294, 509] width 183 height 14
click at [196, 504] on input "Microloan" at bounding box center [189, 509] width 14 height 14
checkbox input "false"
click at [224, 524] on div "Co-borrower Microloan Mini Microloan Monterey Park - Small Business Assistance …" at bounding box center [283, 545] width 205 height 131
click at [222, 527] on label "Mini Microloan" at bounding box center [294, 531] width 183 height 14
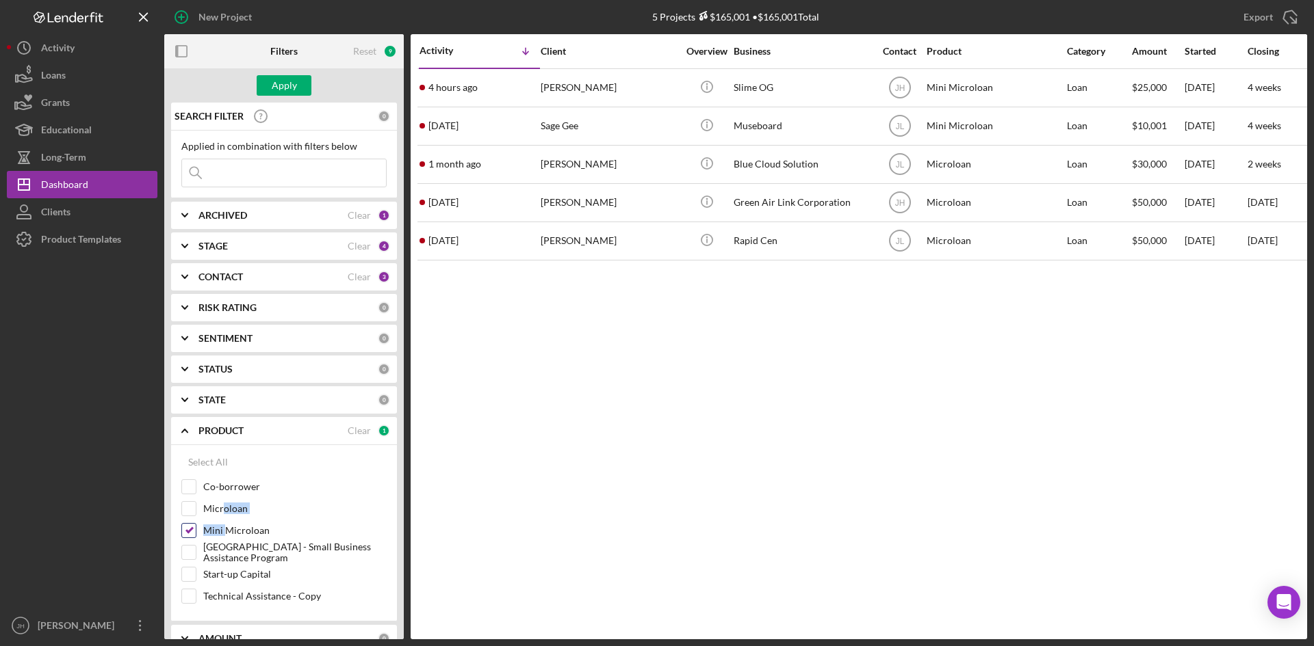
click at [196, 527] on input "Mini Microloan" at bounding box center [189, 531] width 14 height 14
checkbox input "false"
click at [247, 557] on label "[GEOGRAPHIC_DATA] - Small Business Assistance Program" at bounding box center [294, 553] width 183 height 14
click at [196, 557] on input "[GEOGRAPHIC_DATA] - Small Business Assistance Program" at bounding box center [189, 553] width 14 height 14
checkbox input "true"
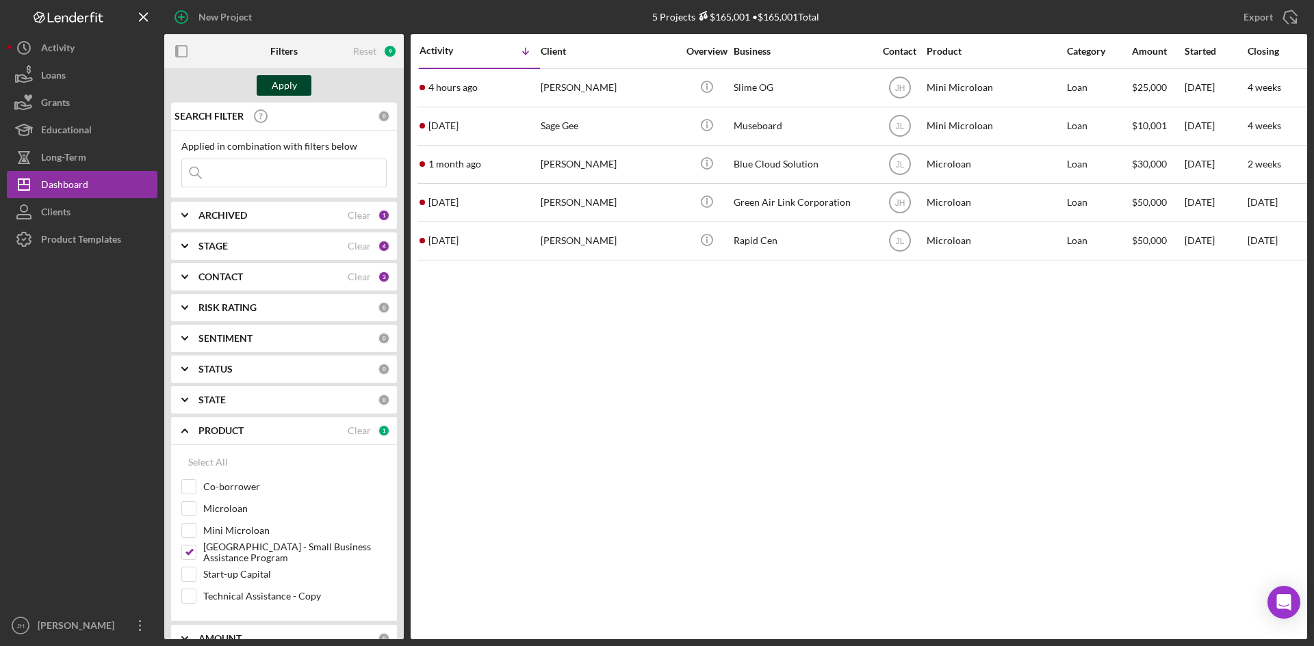
click at [270, 78] on button "Apply" at bounding box center [284, 85] width 55 height 21
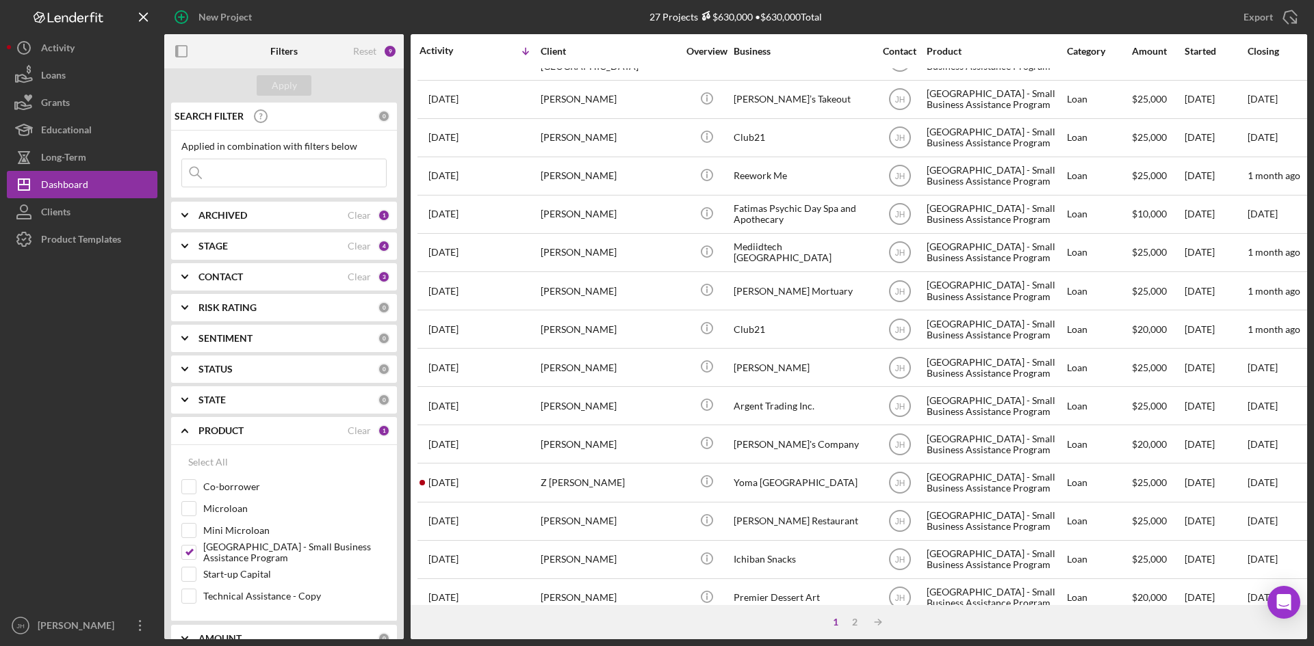
scroll to position [440, 0]
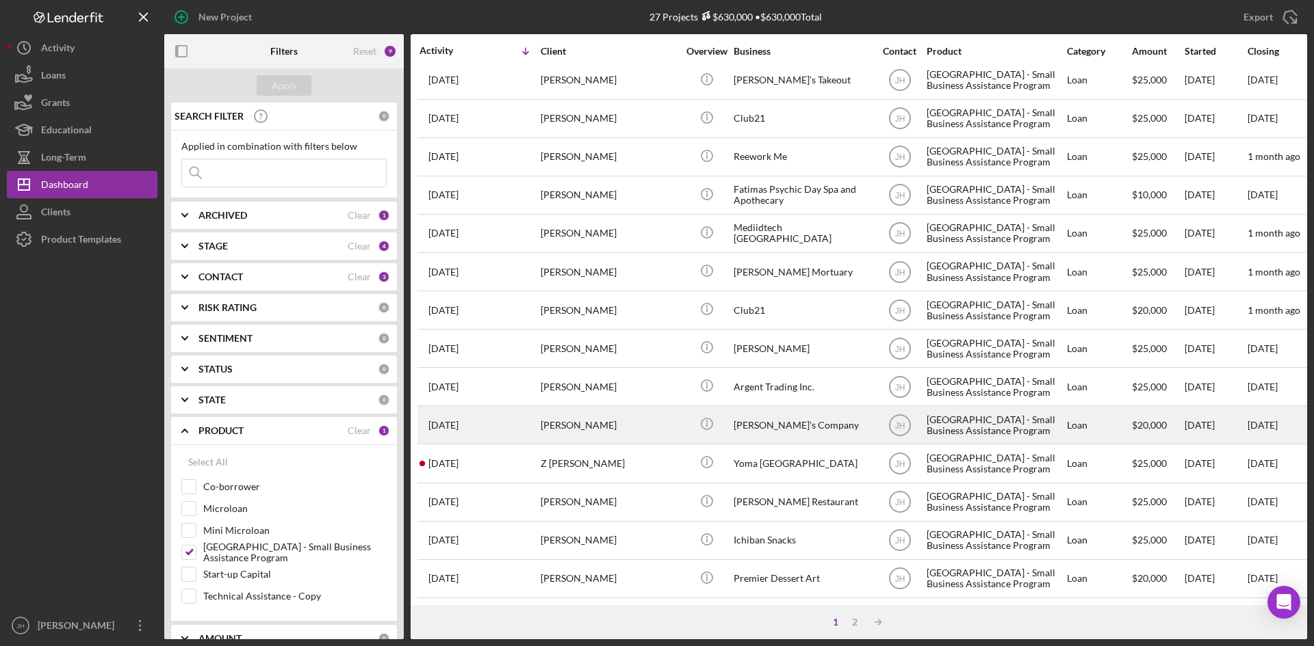
click at [735, 421] on div "[PERSON_NAME]'s Company" at bounding box center [801, 425] width 137 height 36
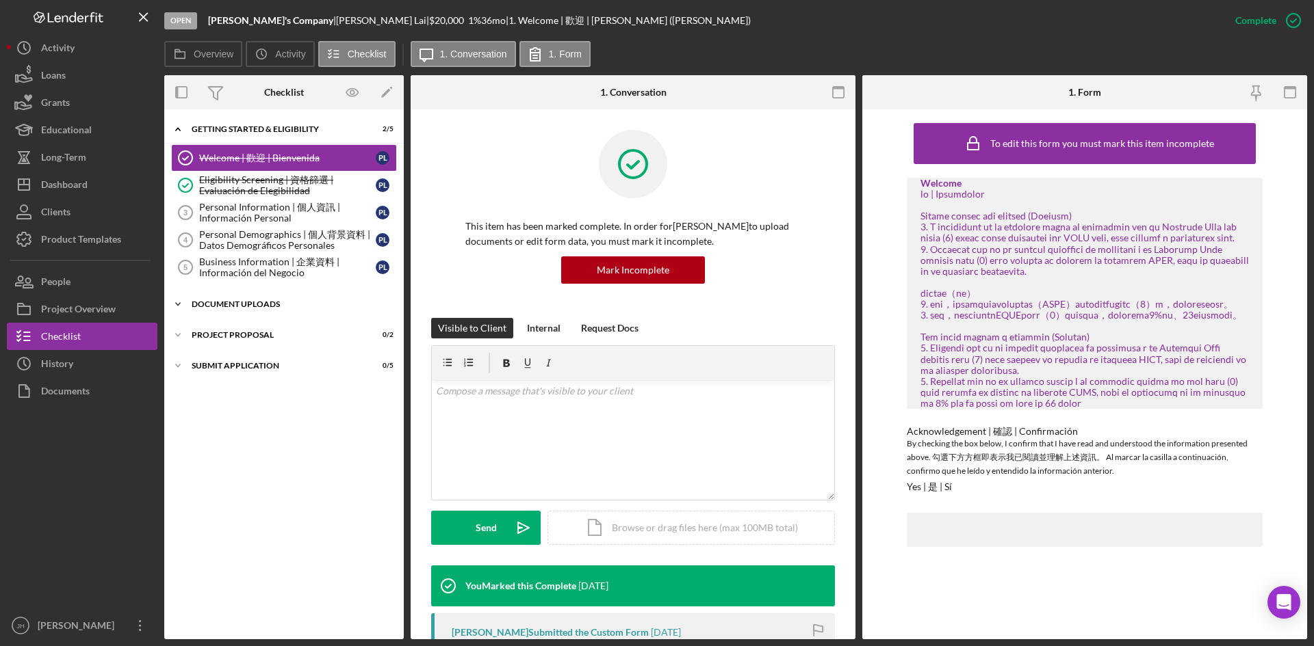
click at [267, 303] on div "Document Uploads" at bounding box center [289, 304] width 195 height 8
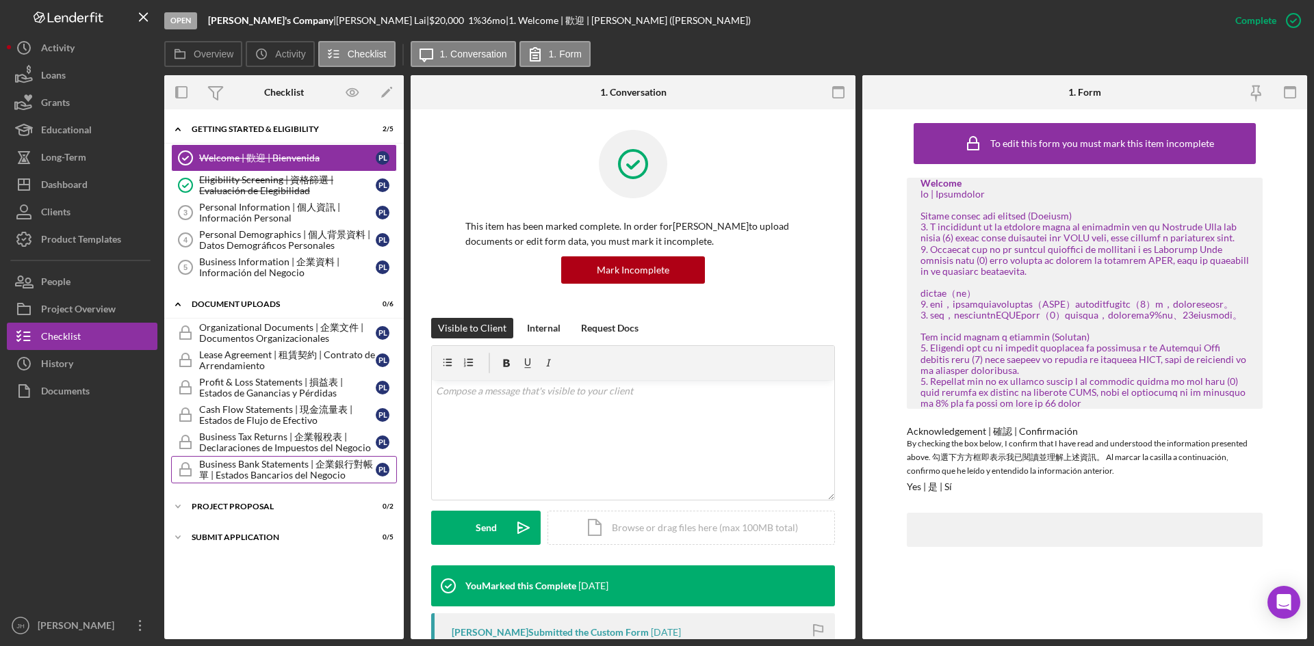
click at [278, 471] on div "Business Bank Statements | 企業銀行對帳單 | Estados Bancarios del Negocio" at bounding box center [287, 470] width 177 height 22
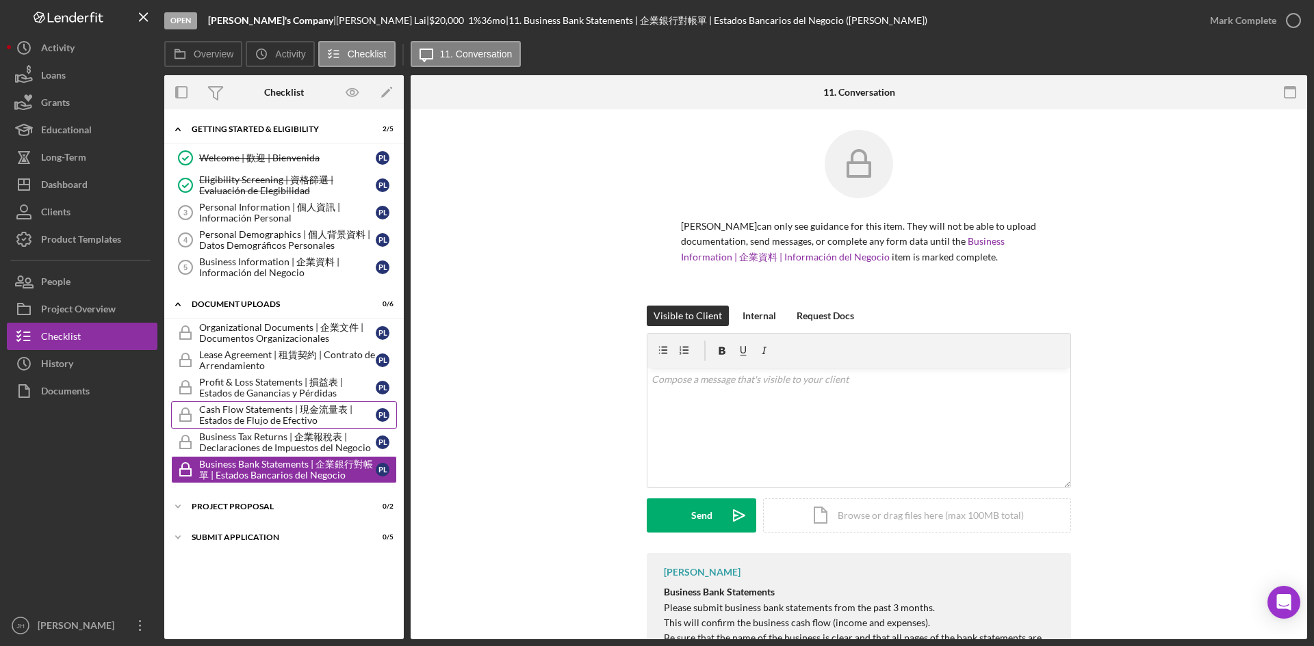
click at [276, 419] on div "Cash Flow Statements | 現金流量表 | Estados de Flujo de Efectivo" at bounding box center [287, 415] width 177 height 22
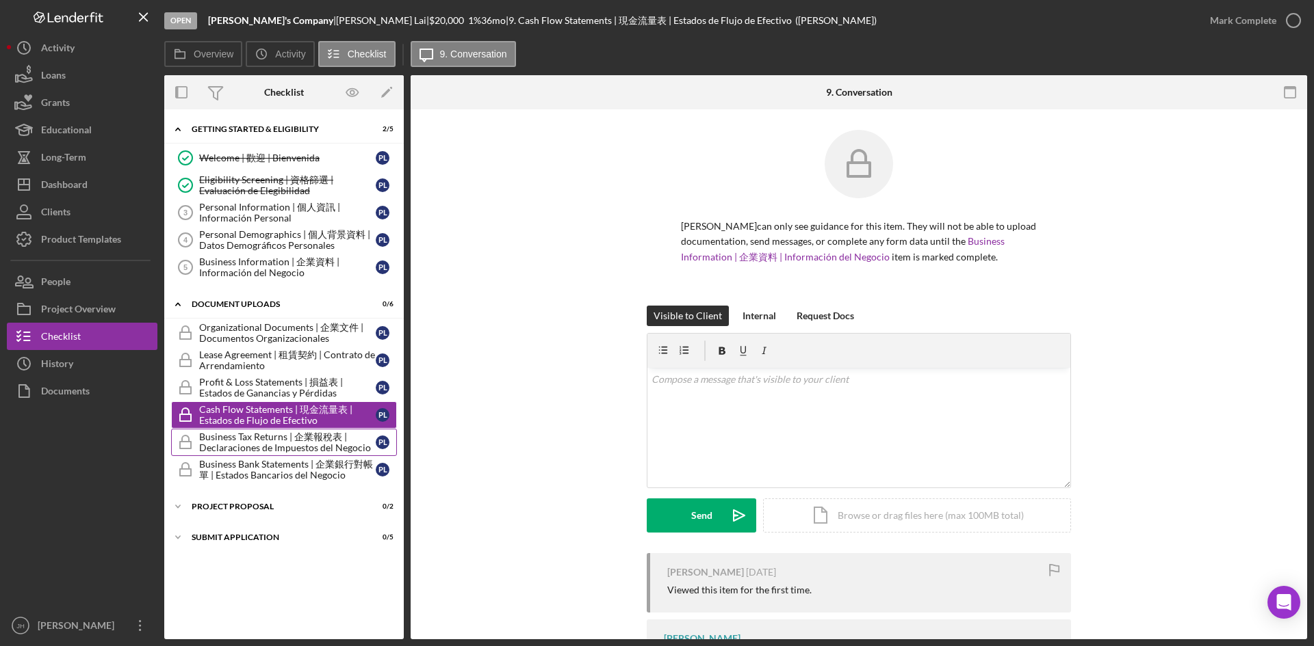
click at [289, 430] on link "Business Tax Returns | 企業報稅表 | Declaraciones de Impuestos del Negocio Business …" at bounding box center [284, 442] width 226 height 27
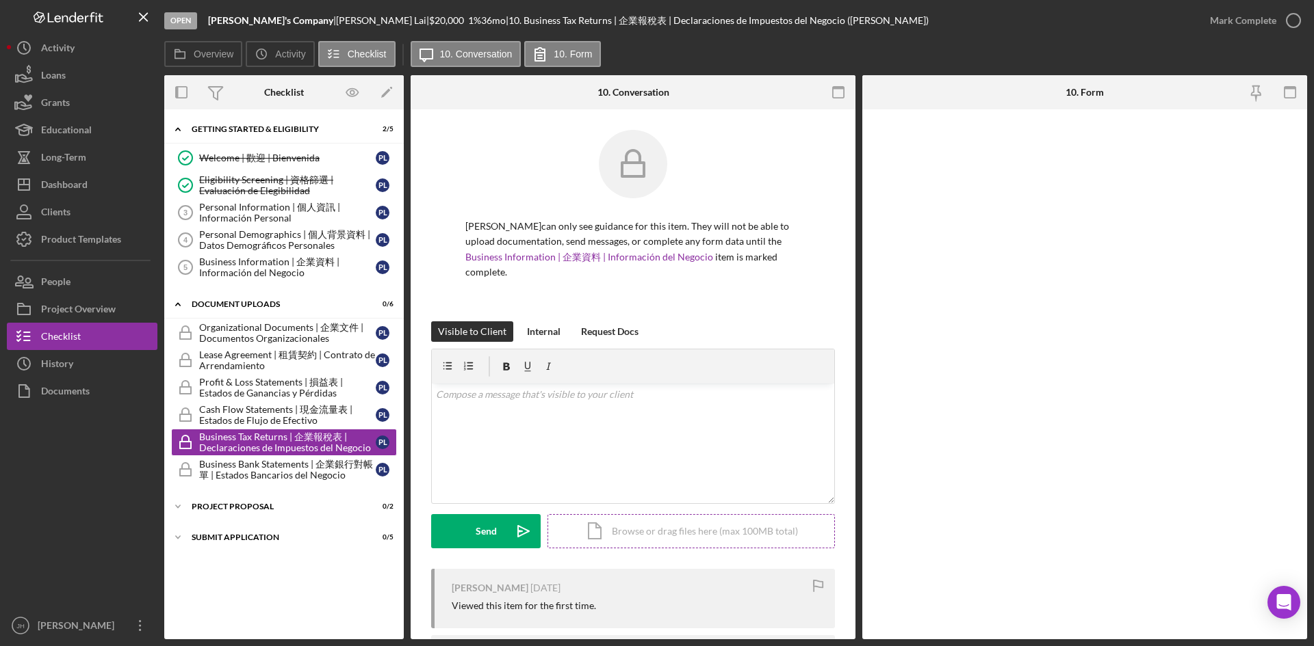
click at [566, 514] on div "Icon/Document Browse or drag files here (max 100MB total) Tap to choose files o…" at bounding box center [690, 531] width 287 height 34
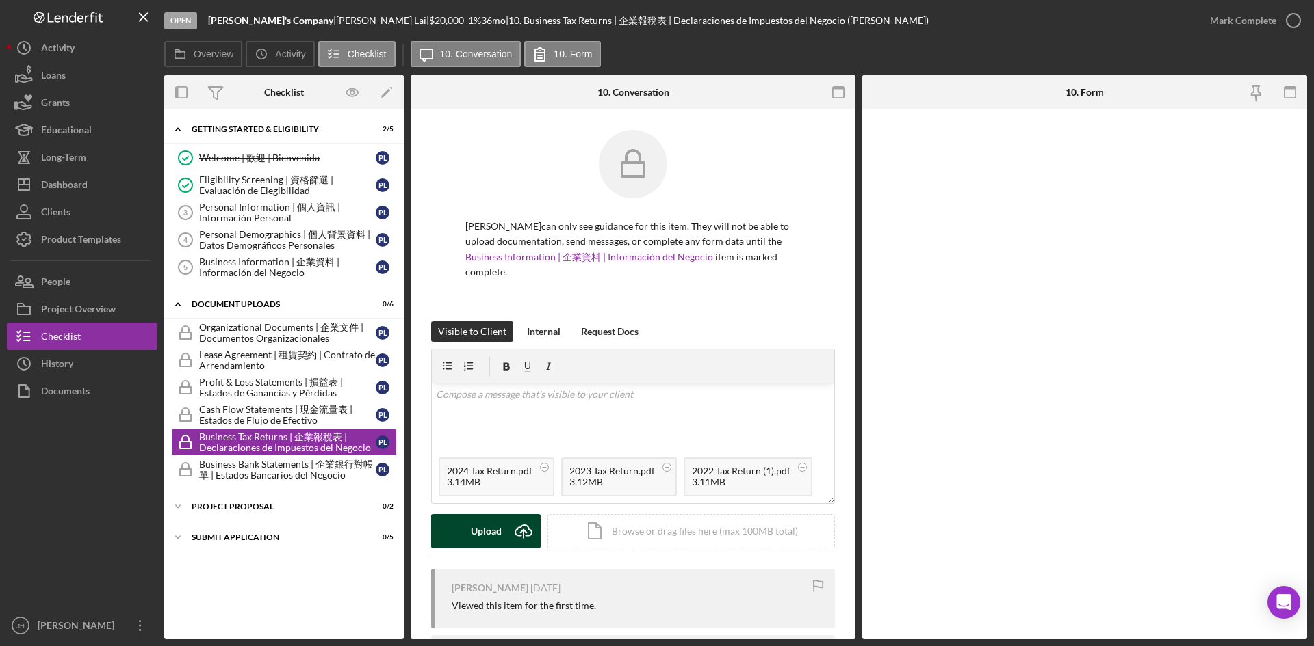
click at [482, 515] on div "Upload" at bounding box center [486, 531] width 31 height 34
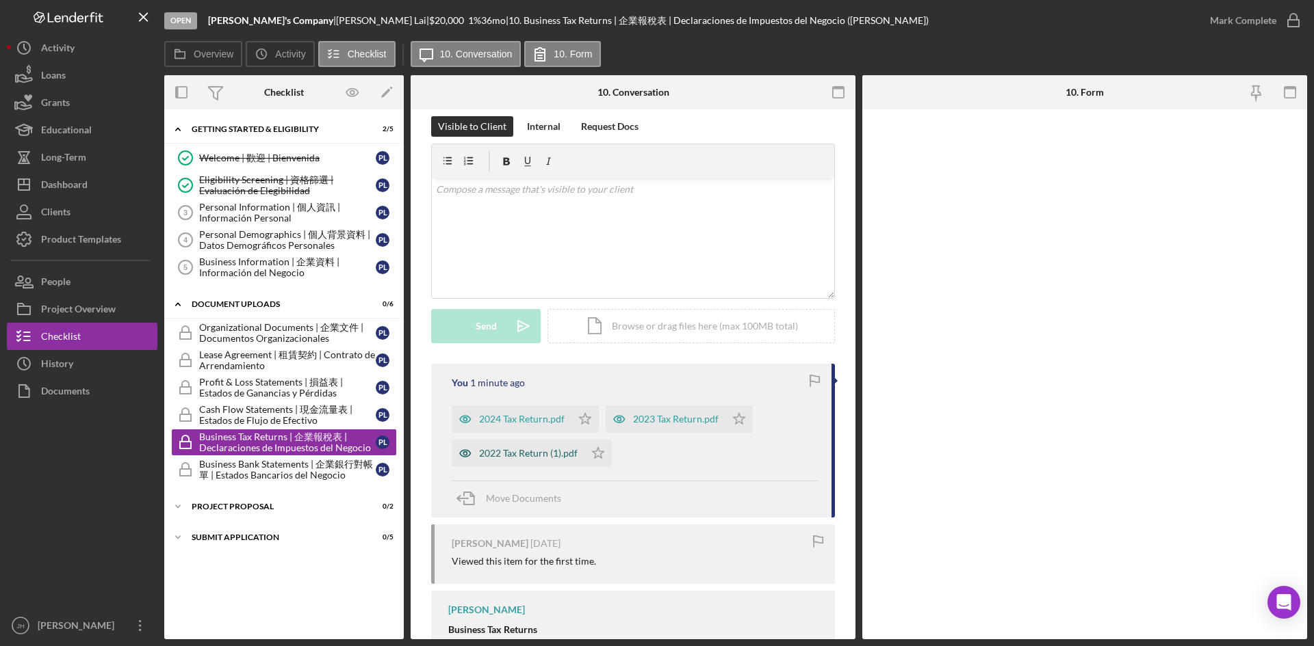
click at [512, 448] on div "2022 Tax Return (1).pdf" at bounding box center [518, 453] width 133 height 27
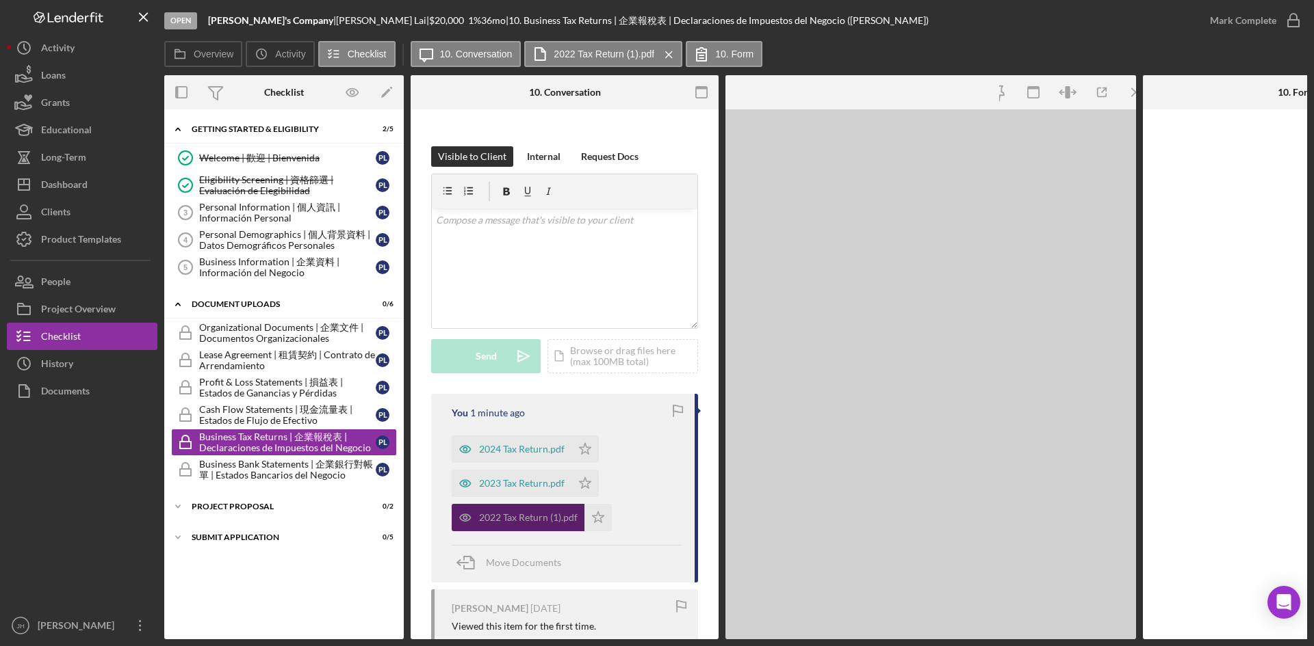
scroll to position [251, 0]
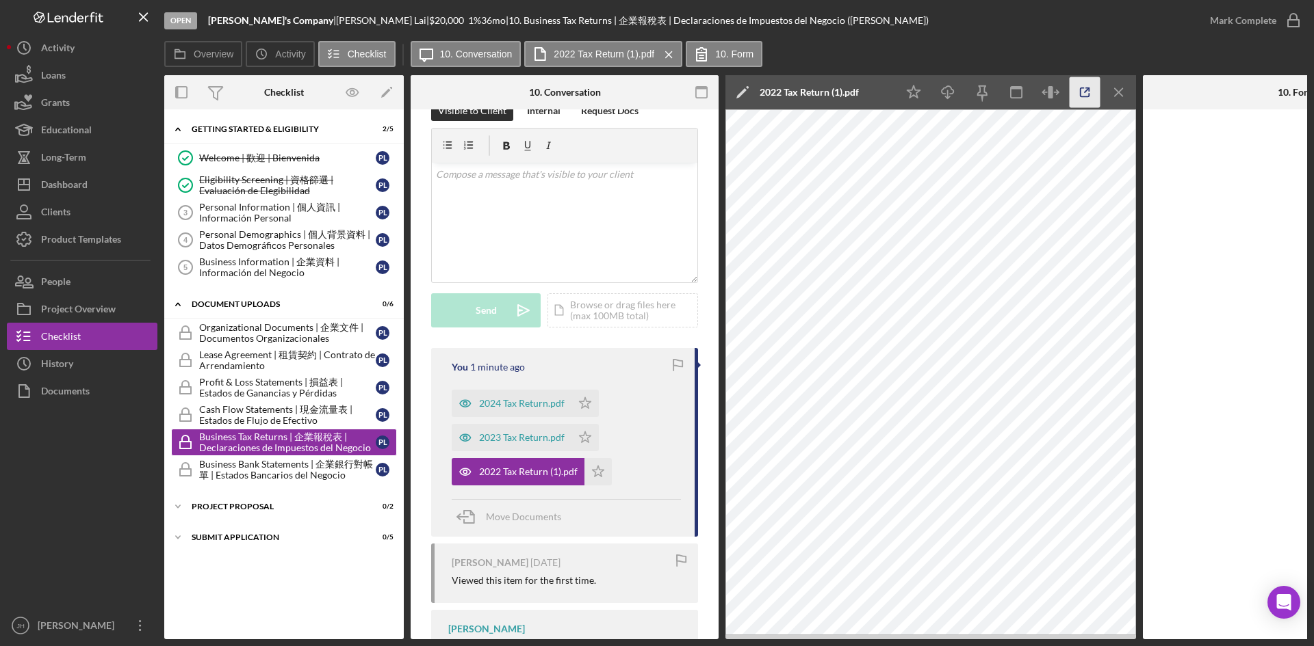
click at [1097, 92] on icon "button" at bounding box center [1084, 92] width 31 height 31
click at [1117, 87] on icon "Icon/Menu Close" at bounding box center [1118, 92] width 31 height 31
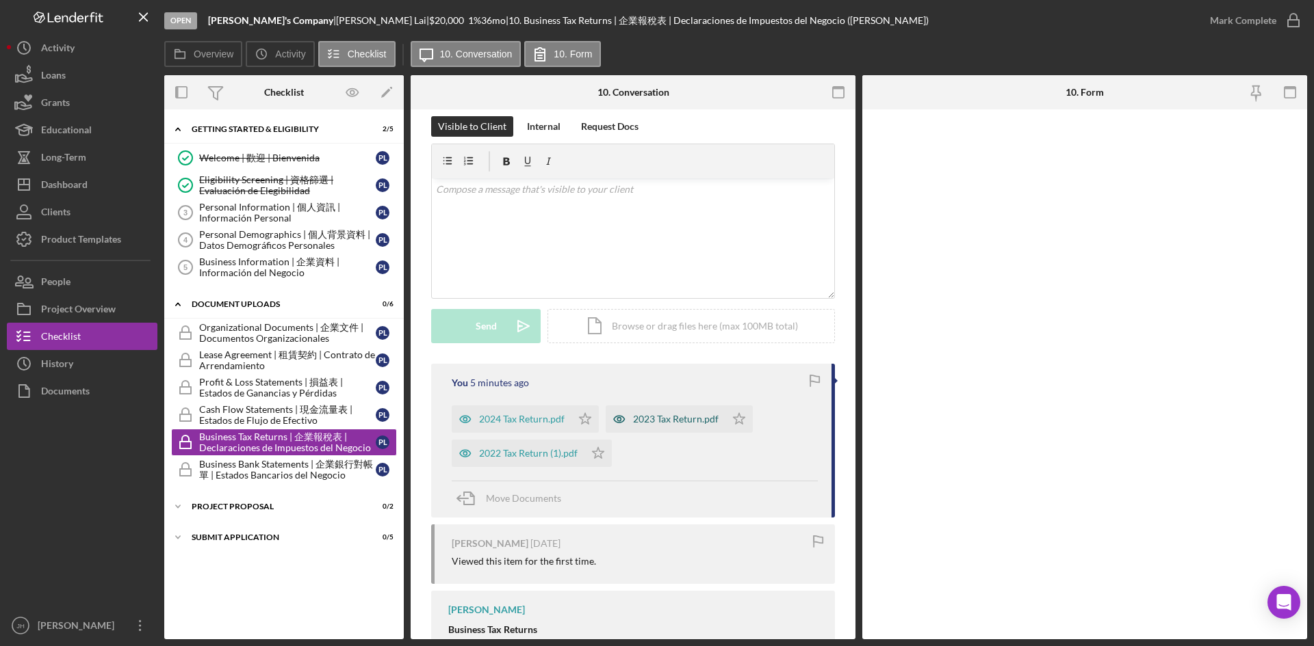
click at [641, 414] on div "2023 Tax Return.pdf" at bounding box center [676, 419] width 86 height 11
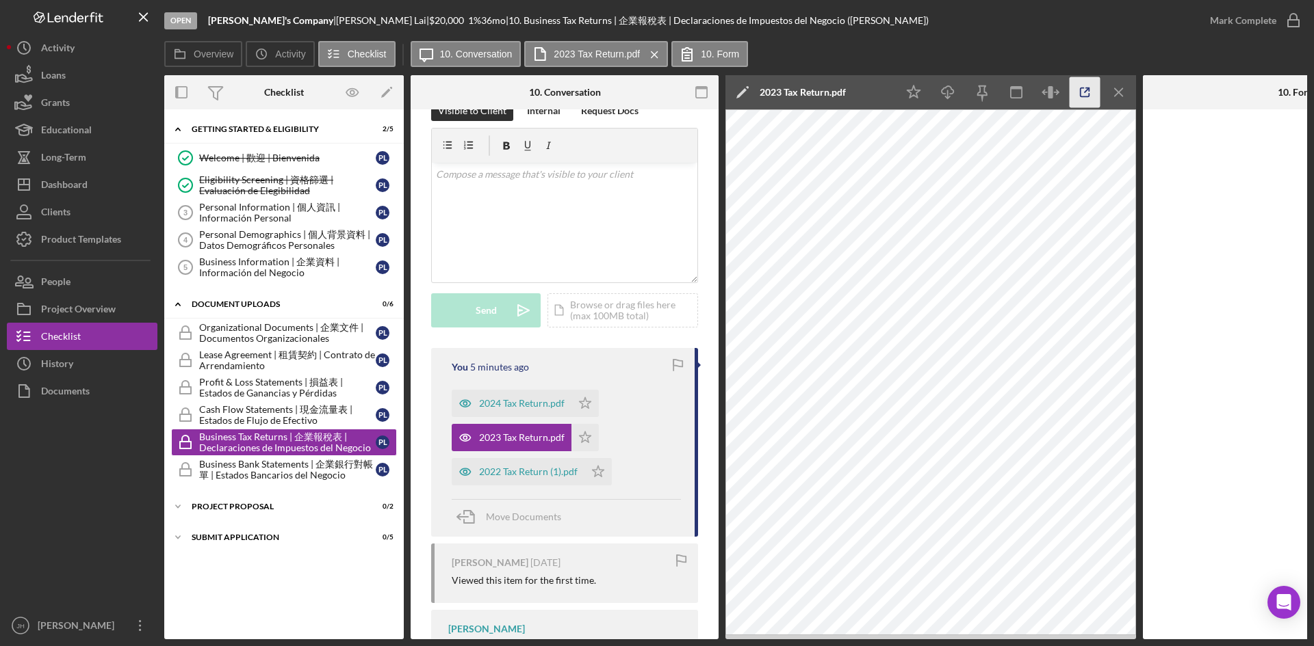
click at [1082, 94] on icon "button" at bounding box center [1084, 92] width 31 height 31
click at [537, 470] on div "2022 Tax Return (1).pdf" at bounding box center [528, 472] width 99 height 11
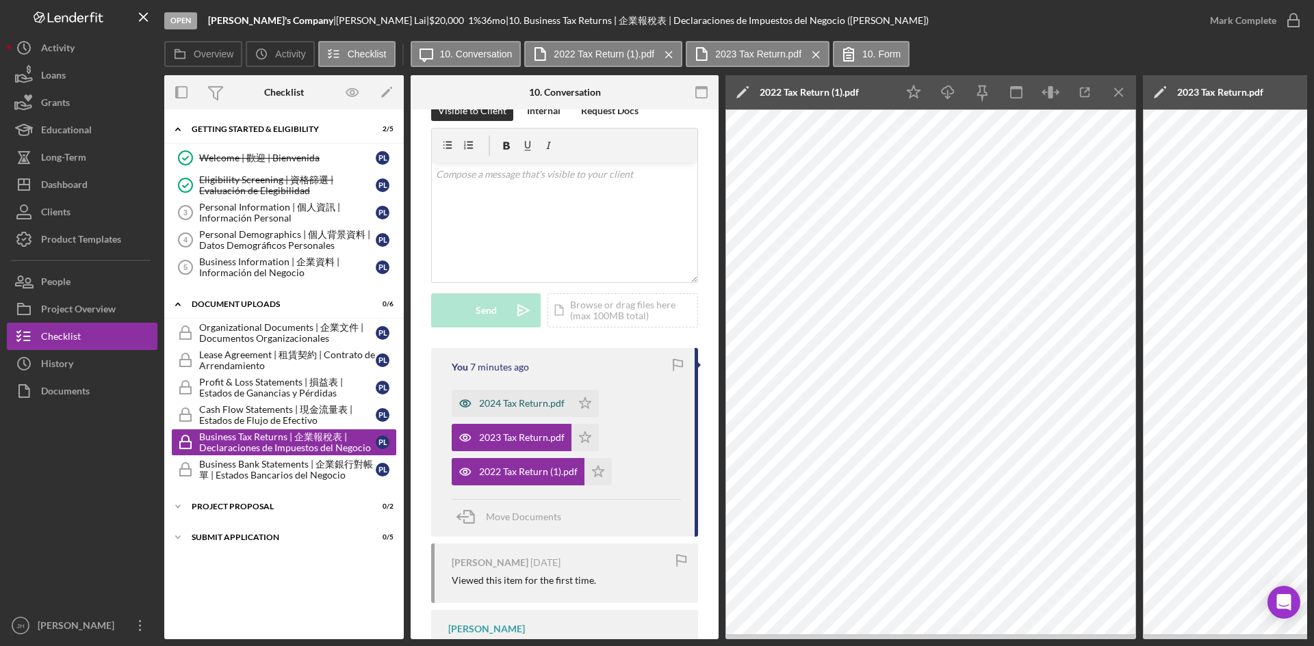
click at [504, 406] on div "2024 Tax Return.pdf" at bounding box center [522, 403] width 86 height 11
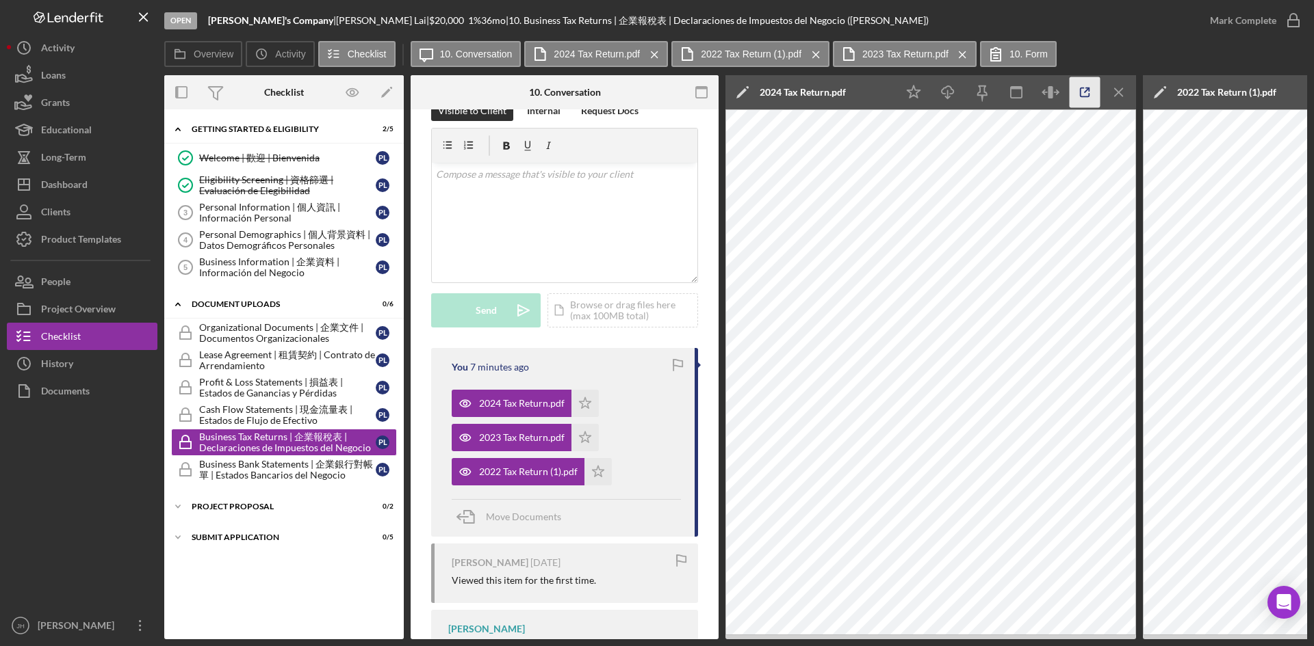
click at [1077, 90] on icon "button" at bounding box center [1084, 92] width 31 height 31
click at [92, 280] on button "People" at bounding box center [82, 281] width 151 height 27
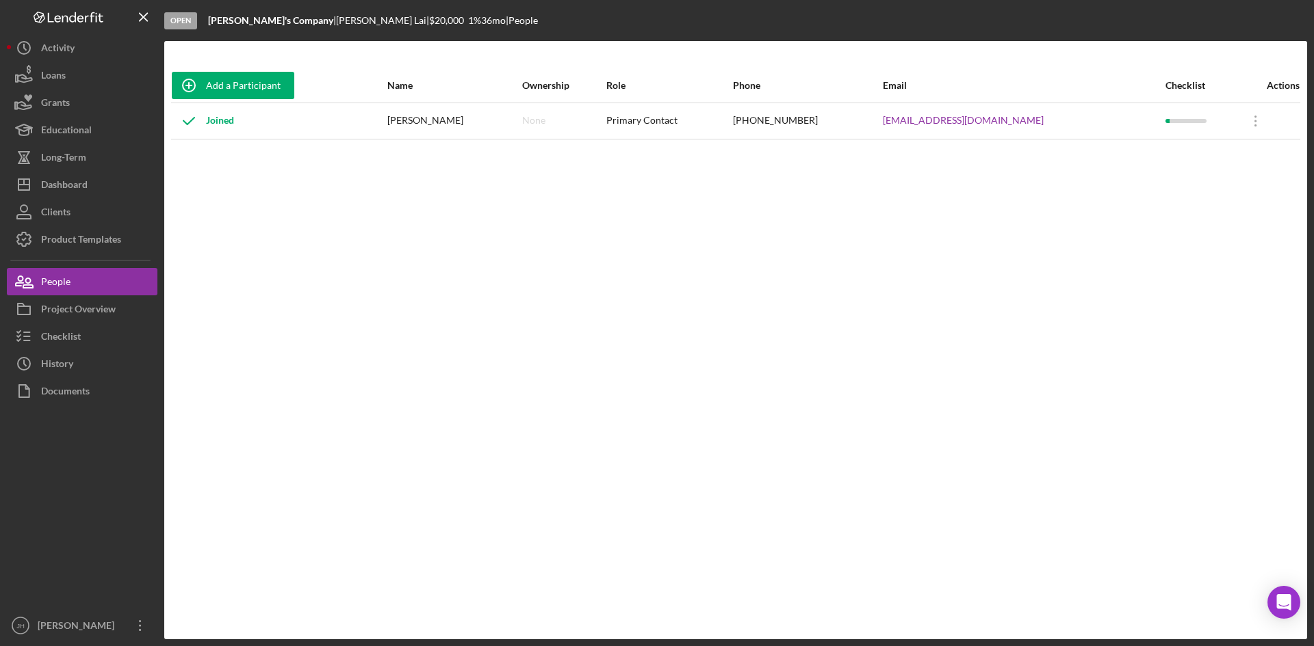
click at [919, 247] on div "Add a Participant Name Ownership Role Phone Email Checklist Actions Joined Phil…" at bounding box center [735, 340] width 1142 height 544
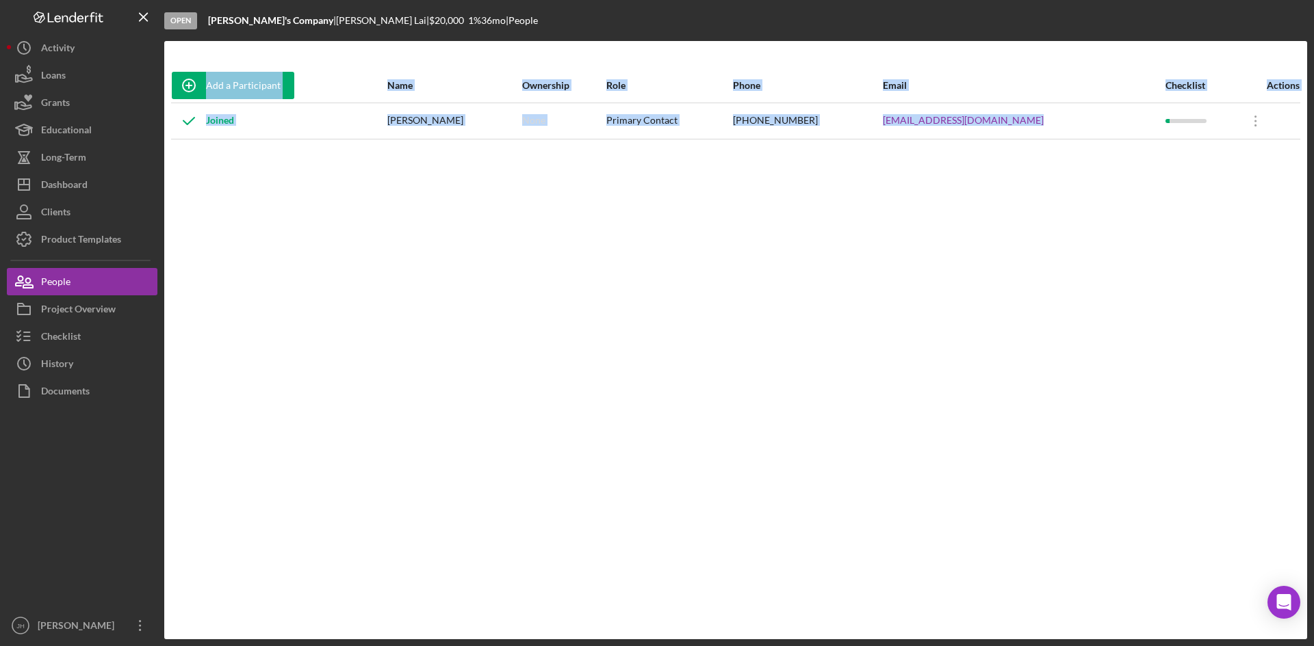
drag, startPoint x: 920, startPoint y: 247, endPoint x: 105, endPoint y: 23, distance: 845.6
click at [105, 23] on div "Open Sam Fai's Company | Philip Lai | $20,000 $20,000 1 % 36 mo | People Add a …" at bounding box center [657, 320] width 1300 height 640
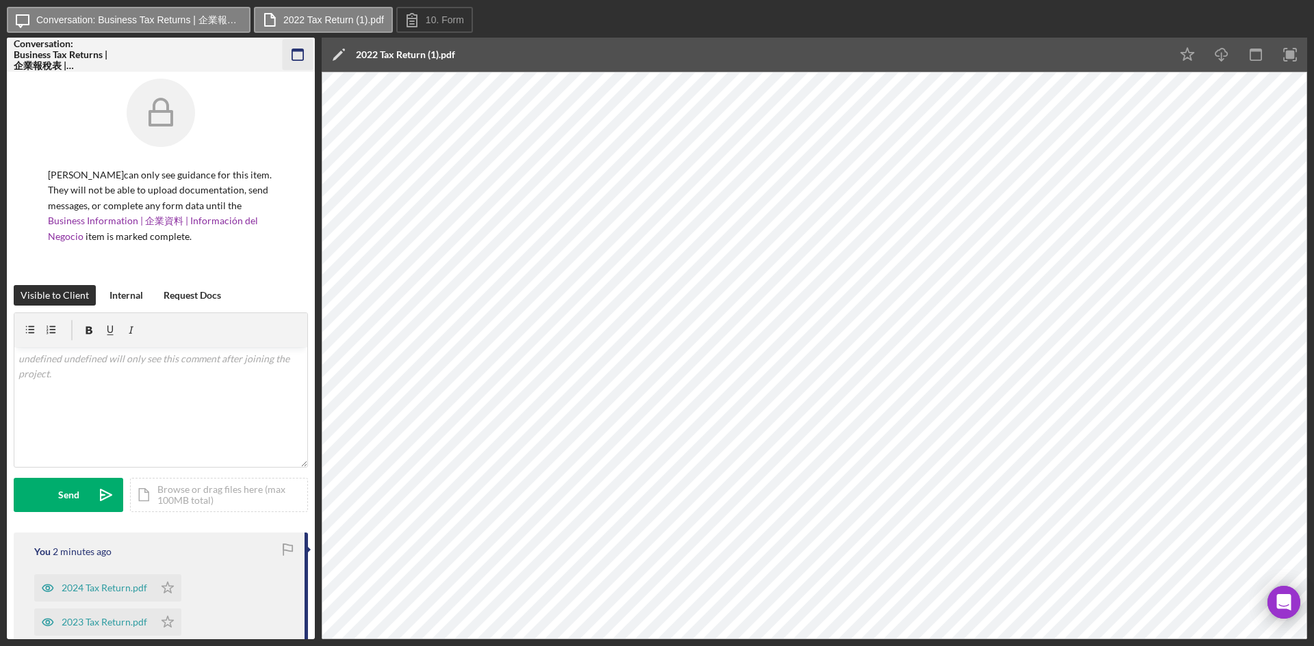
click at [300, 56] on icon "button" at bounding box center [298, 55] width 31 height 31
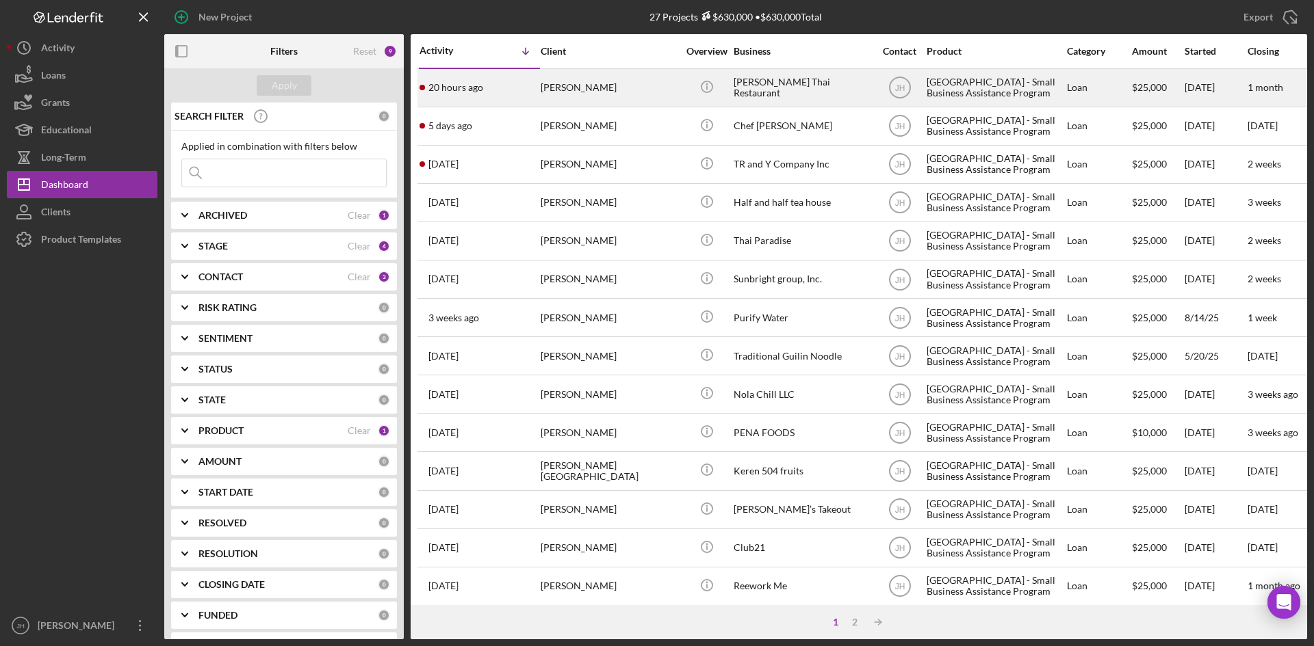
click at [545, 101] on div "[PERSON_NAME]" at bounding box center [608, 88] width 137 height 36
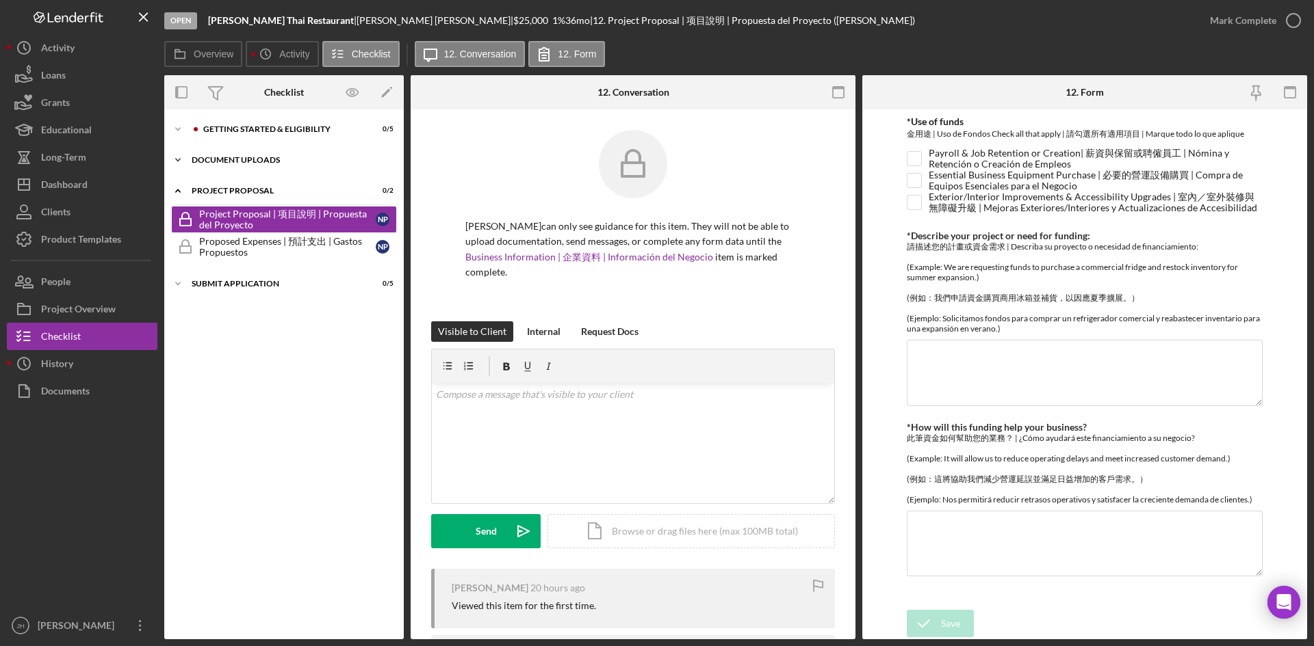
click at [245, 164] on div "Document Uploads" at bounding box center [289, 160] width 195 height 8
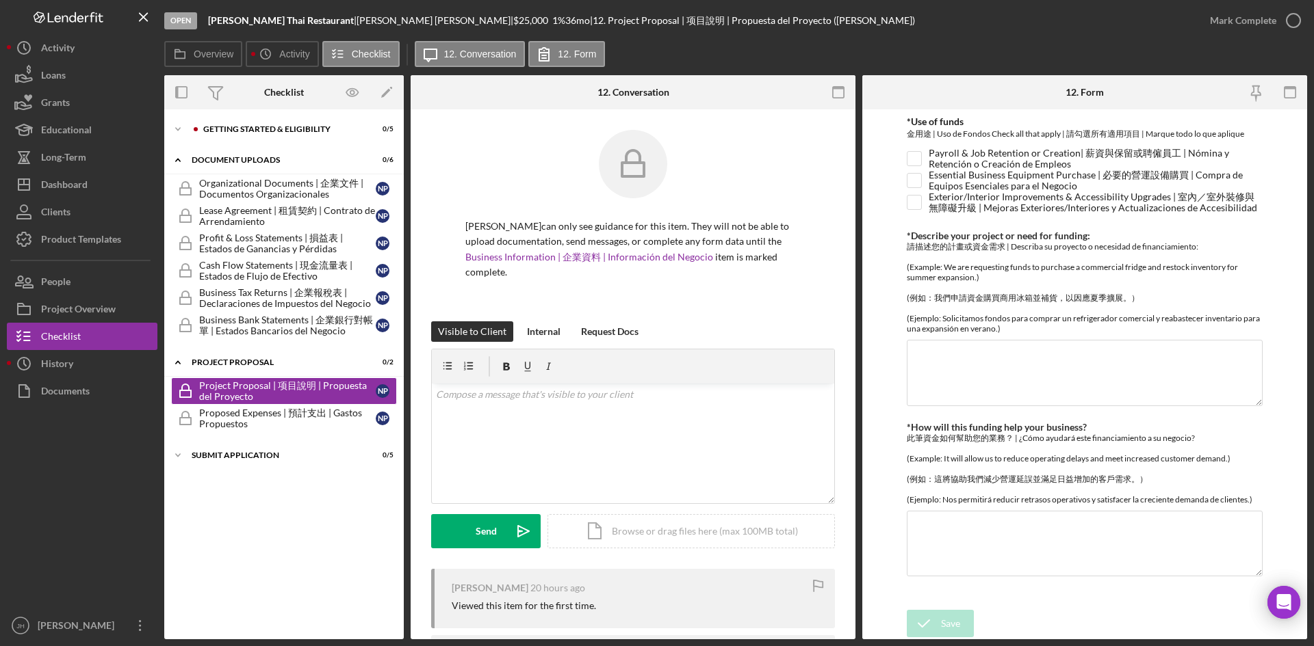
click at [539, 204] on div at bounding box center [632, 174] width 335 height 89
